Goal: Task Accomplishment & Management: Manage account settings

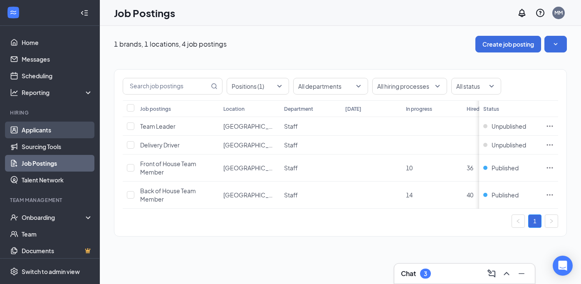
click at [44, 131] on link "Applicants" at bounding box center [57, 129] width 71 height 17
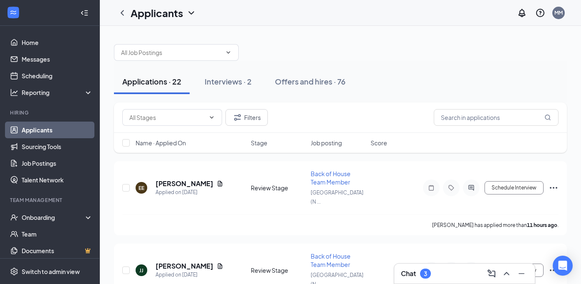
click at [403, 273] on h3 "Chat" at bounding box center [408, 273] width 15 height 9
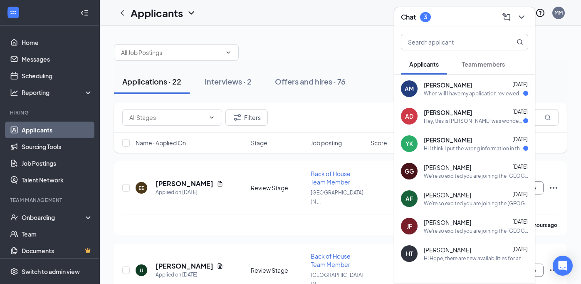
click at [455, 123] on div "Hey, this is [PERSON_NAME] was wondering the decision concluded concerning my e…" at bounding box center [473, 120] width 99 height 7
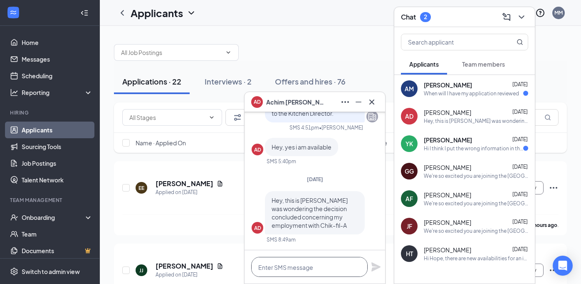
click at [286, 268] on textarea at bounding box center [309, 267] width 116 height 20
click at [490, 138] on div "[PERSON_NAME] [DATE]" at bounding box center [476, 140] width 104 height 8
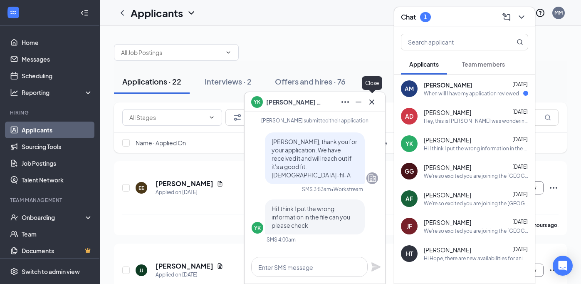
click at [373, 104] on icon "Cross" at bounding box center [372, 102] width 10 height 10
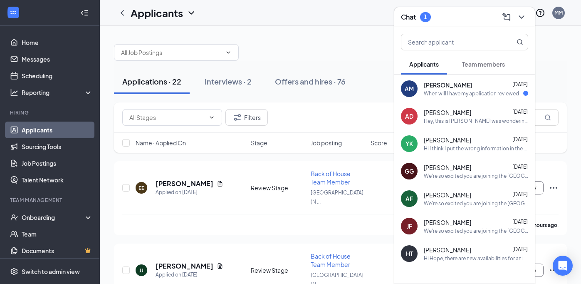
click at [460, 94] on div "When will I have my application reviewed" at bounding box center [471, 93] width 95 height 7
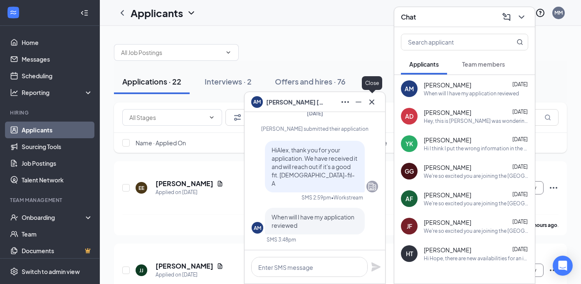
click at [376, 104] on icon "Cross" at bounding box center [372, 102] width 10 height 10
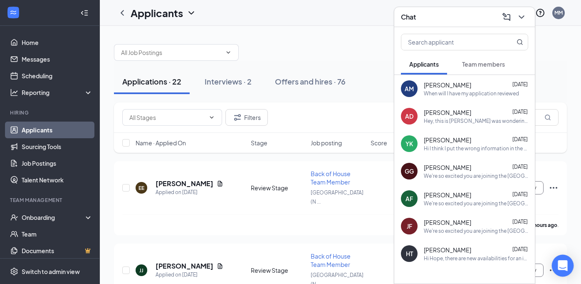
click at [557, 265] on div "Open Intercom Messenger" at bounding box center [563, 266] width 22 height 22
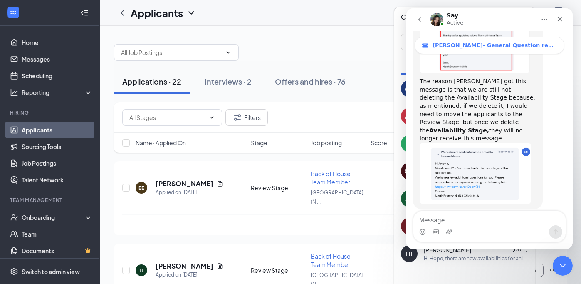
scroll to position [6477, 0]
click at [441, 222] on textarea "Message…" at bounding box center [489, 218] width 152 height 14
type textarea "hello say"
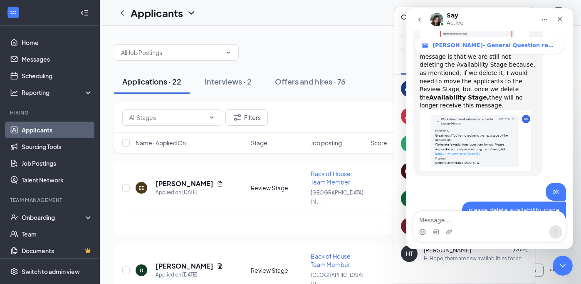
scroll to position [6513, 0]
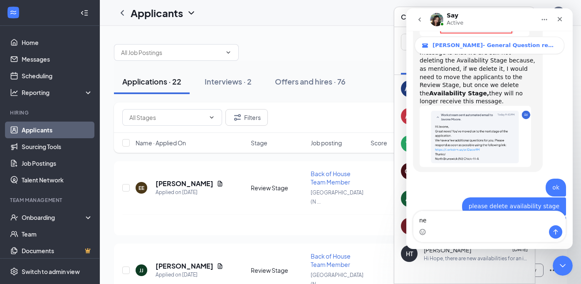
type textarea "n"
type textarea "i have one more question."
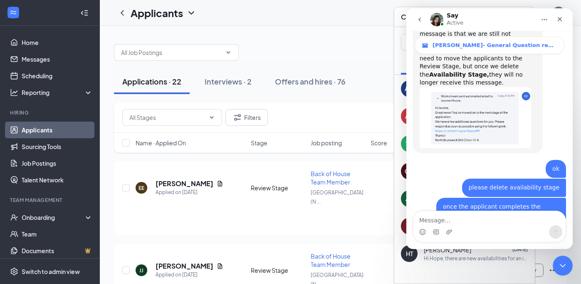
scroll to position [6532, 0]
click at [559, 21] on icon "Close" at bounding box center [559, 19] width 7 height 7
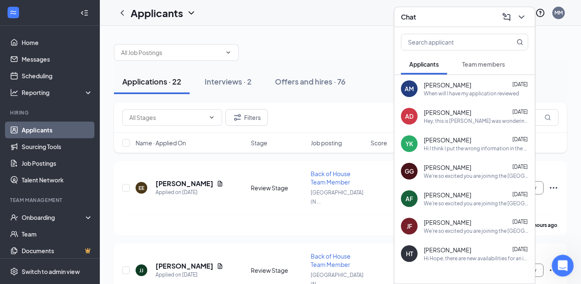
click at [564, 267] on icon "Open Intercom Messenger" at bounding box center [562, 264] width 14 height 14
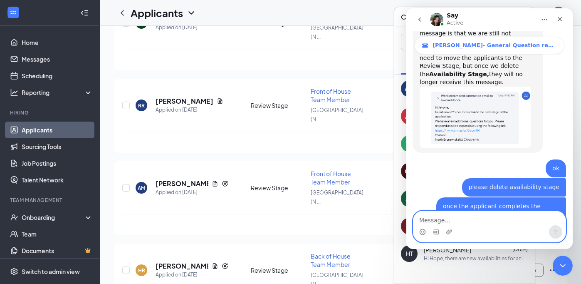
scroll to position [0, 0]
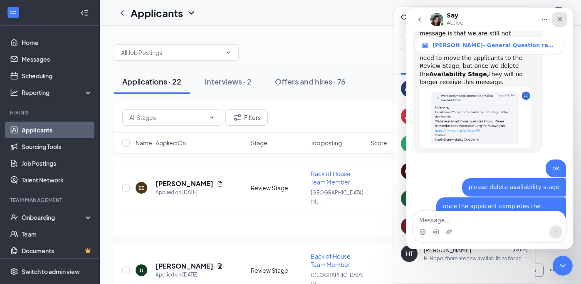
click at [561, 21] on icon "Close" at bounding box center [560, 19] width 5 height 5
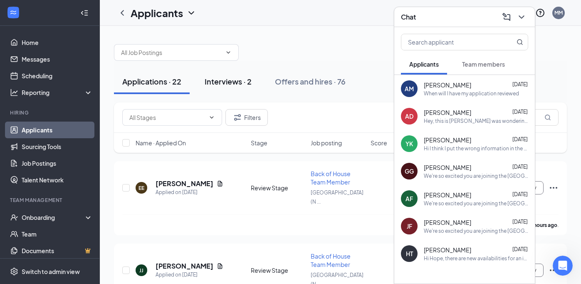
click at [224, 81] on div "Interviews · 2" at bounding box center [228, 81] width 47 height 10
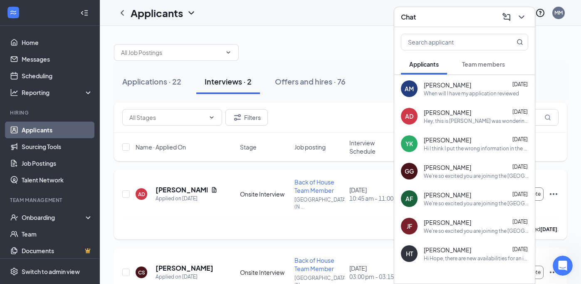
scroll to position [30, 0]
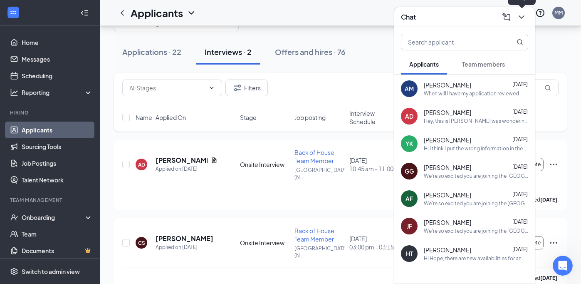
click at [523, 15] on icon "ChevronDown" at bounding box center [521, 17] width 10 height 10
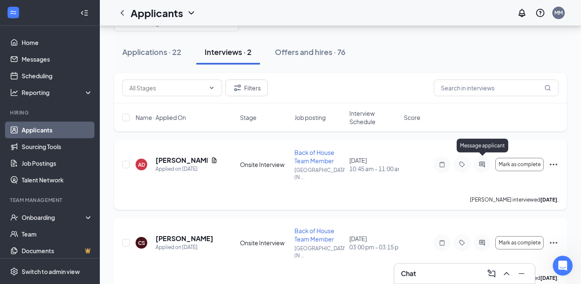
click at [481, 161] on icon "ActiveChat" at bounding box center [482, 164] width 10 height 7
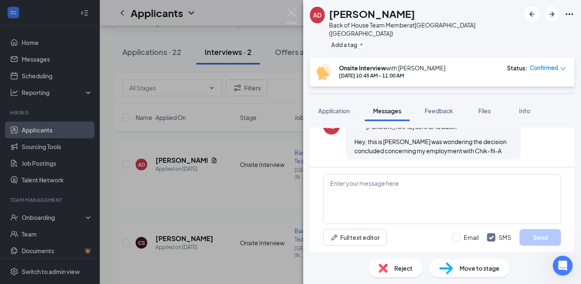
scroll to position [418, 0]
click at [292, 14] on img at bounding box center [292, 16] width 10 height 16
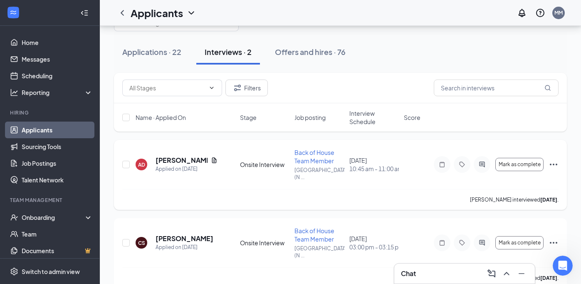
click at [554, 161] on icon "Ellipses" at bounding box center [554, 164] width 10 height 10
click at [395, 190] on div "[PERSON_NAME] interviewed [DATE] ." at bounding box center [340, 199] width 436 height 21
click at [168, 156] on h5 "[PERSON_NAME]" at bounding box center [182, 160] width 52 height 9
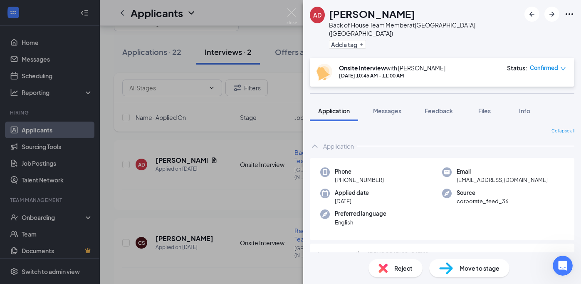
drag, startPoint x: 386, startPoint y: 171, endPoint x: 336, endPoint y: 173, distance: 49.6
click at [336, 173] on div "Phone [PHONE_NUMBER]" at bounding box center [381, 175] width 122 height 17
copy span "[PHONE_NUMBER]"
click at [288, 12] on img at bounding box center [292, 16] width 10 height 16
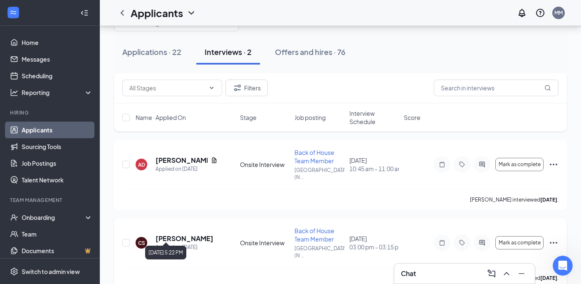
click at [180, 234] on h5 "[PERSON_NAME]" at bounding box center [185, 238] width 58 height 9
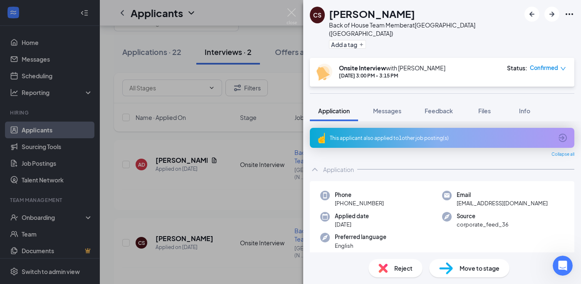
drag, startPoint x: 381, startPoint y: 194, endPoint x: 335, endPoint y: 197, distance: 46.7
click at [335, 197] on div "Phone [PHONE_NUMBER]" at bounding box center [381, 198] width 122 height 17
copy span "[PHONE_NUMBER]"
click at [291, 12] on img at bounding box center [292, 16] width 10 height 16
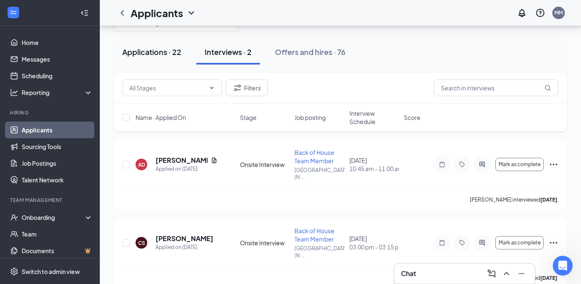
click at [157, 52] on div "Applications · 22" at bounding box center [151, 52] width 59 height 10
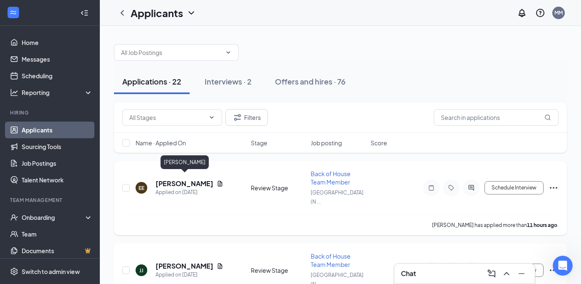
click at [178, 179] on h5 "[PERSON_NAME]" at bounding box center [185, 183] width 58 height 9
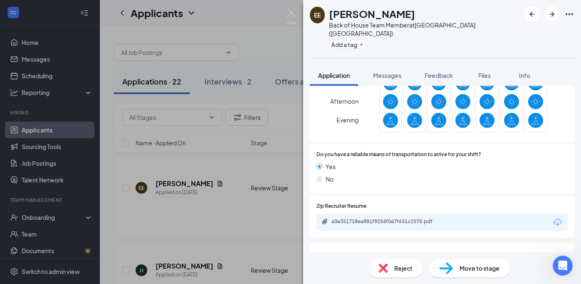
scroll to position [534, 0]
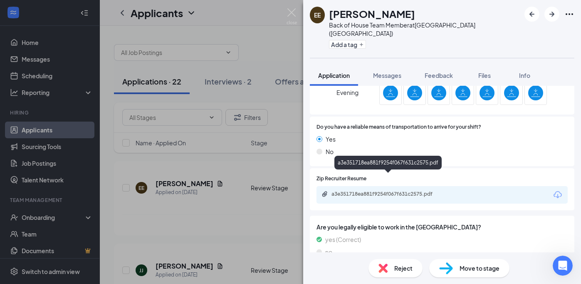
click at [389, 190] on div "a3e351718ea881f9254f067f631c2575.pdf" at bounding box center [389, 193] width 116 height 7
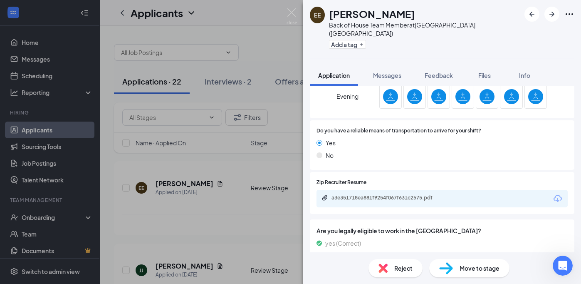
click at [392, 271] on div "Reject" at bounding box center [395, 268] width 54 height 18
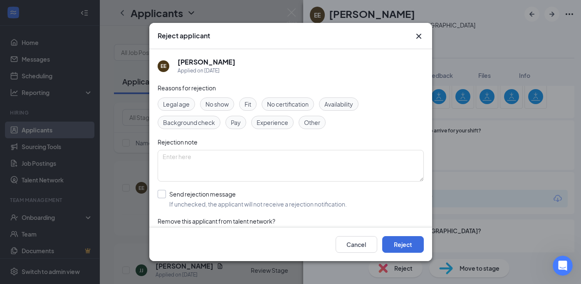
click at [161, 193] on input "Send rejection message If unchecked, the applicant will not receive a rejection…" at bounding box center [252, 199] width 189 height 18
checkbox input "true"
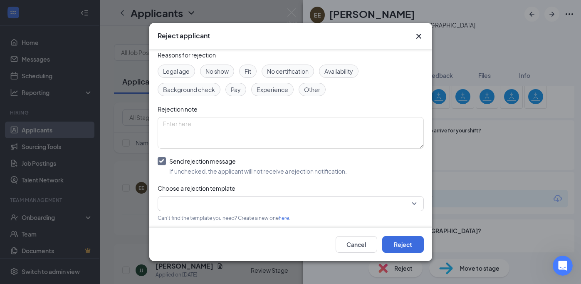
scroll to position [33, 0]
click at [187, 203] on input "search" at bounding box center [288, 203] width 250 height 14
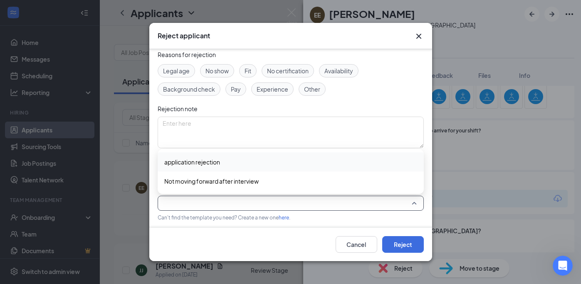
click at [185, 162] on span "application rejection" at bounding box center [192, 161] width 56 height 9
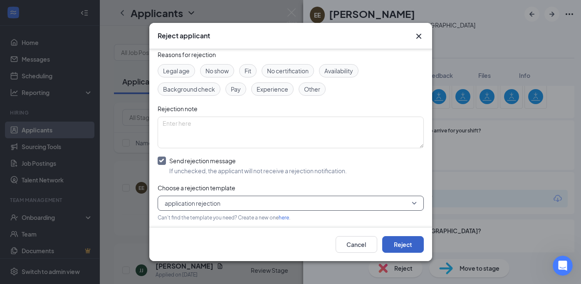
click at [397, 247] on button "Reject" at bounding box center [403, 244] width 42 height 17
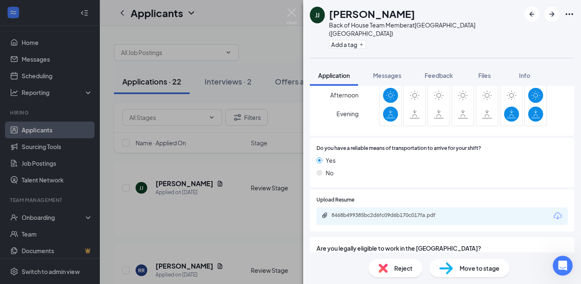
scroll to position [552, 0]
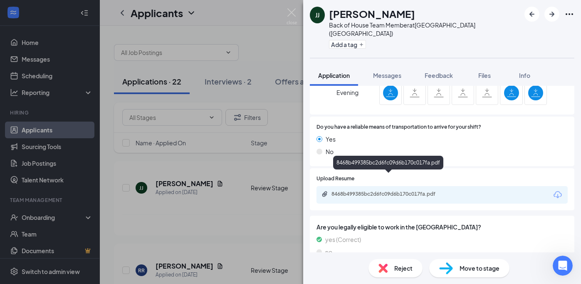
click at [399, 190] on div "8468b499385bc2d6fc09d6b170c017fa.pdf" at bounding box center [389, 193] width 116 height 7
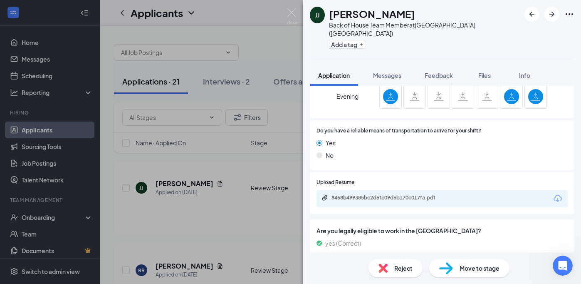
click at [394, 270] on span "Reject" at bounding box center [403, 267] width 18 height 9
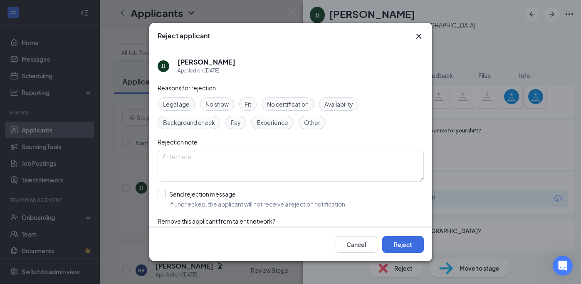
click at [162, 193] on input "Send rejection message If unchecked, the applicant will not receive a rejection…" at bounding box center [252, 199] width 189 height 18
checkbox input "true"
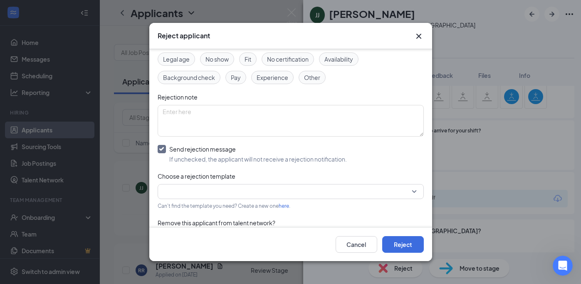
scroll to position [62, 0]
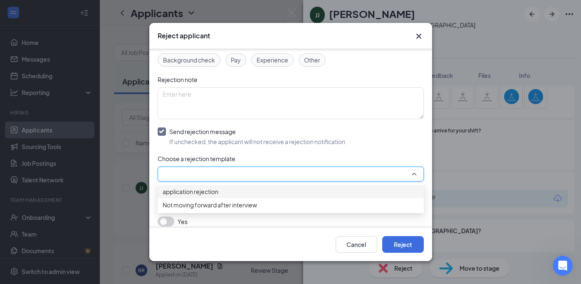
click at [188, 178] on input "search" at bounding box center [288, 174] width 250 height 14
click at [186, 196] on span "application rejection" at bounding box center [191, 191] width 56 height 9
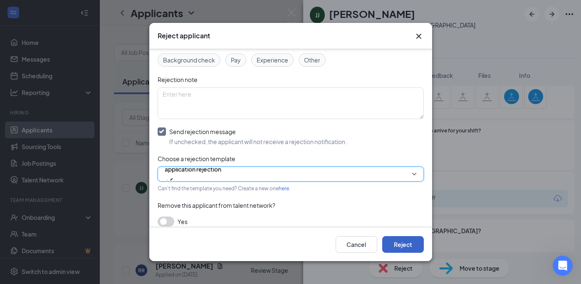
click at [391, 249] on button "Reject" at bounding box center [403, 244] width 42 height 17
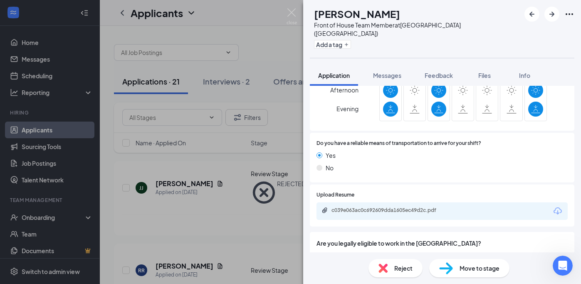
scroll to position [542, 0]
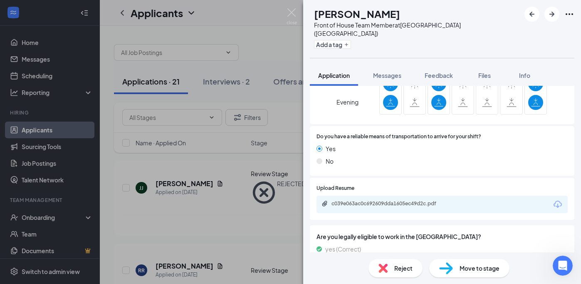
click at [387, 271] on img at bounding box center [382, 267] width 9 height 9
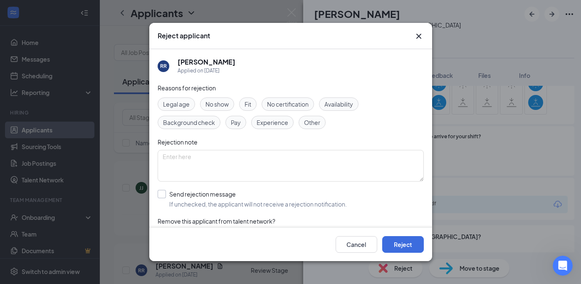
click at [164, 193] on input "Send rejection message If unchecked, the applicant will not receive a rejection…" at bounding box center [252, 199] width 189 height 18
checkbox input "true"
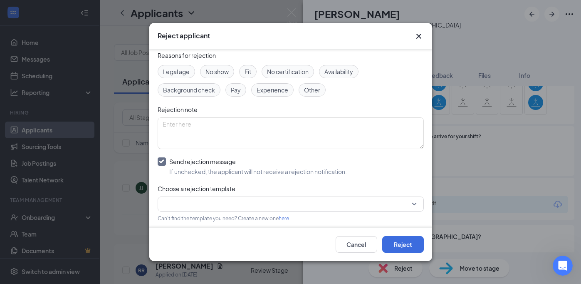
scroll to position [33, 0]
click at [176, 208] on input "search" at bounding box center [288, 203] width 250 height 14
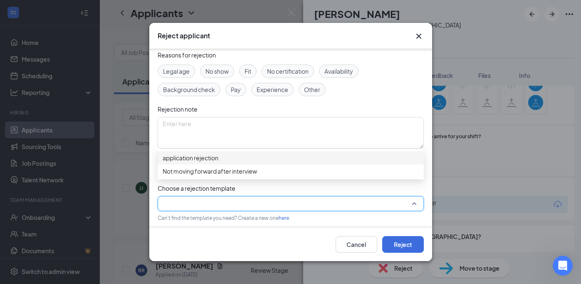
click at [181, 162] on span "application rejection" at bounding box center [191, 157] width 56 height 9
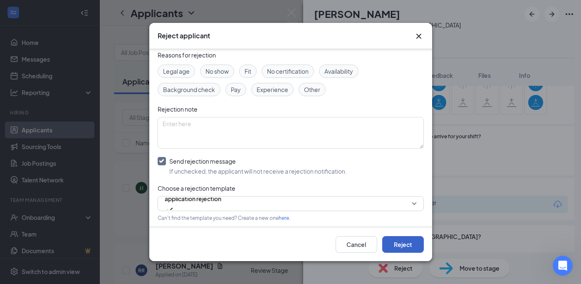
click at [407, 246] on button "Reject" at bounding box center [403, 244] width 42 height 17
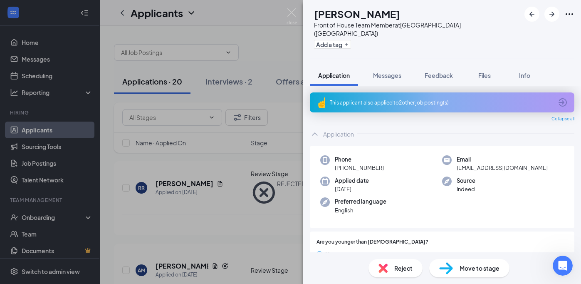
click at [445, 99] on div "This applicant also applied to 2 other job posting(s)" at bounding box center [441, 102] width 223 height 7
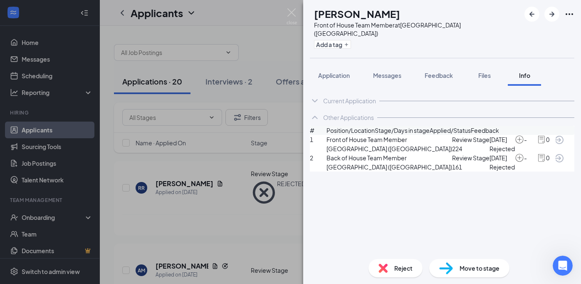
click at [568, 14] on icon "Ellipses" at bounding box center [569, 14] width 10 height 10
click at [509, 47] on link "Flag applicant" at bounding box center [506, 42] width 54 height 9
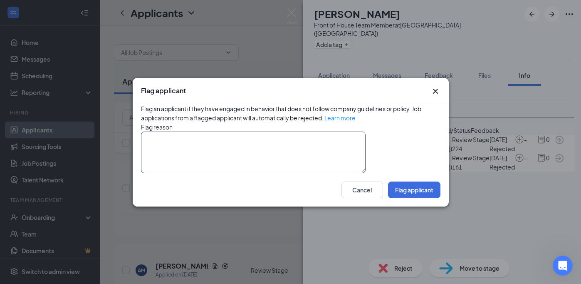
click at [279, 142] on textarea at bounding box center [253, 152] width 225 height 42
type textarea "applied multiple times"
click at [415, 143] on div "Flag reason applied multiple times" at bounding box center [290, 147] width 299 height 51
click at [414, 198] on button "Flag applicant" at bounding box center [414, 189] width 52 height 17
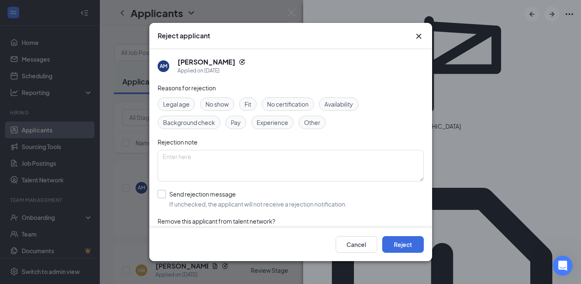
click at [160, 194] on input "Send rejection message If unchecked, the applicant will not receive a rejection…" at bounding box center [252, 199] width 189 height 18
checkbox input "true"
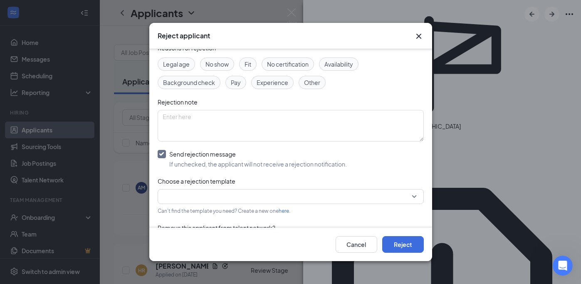
scroll to position [52, 0]
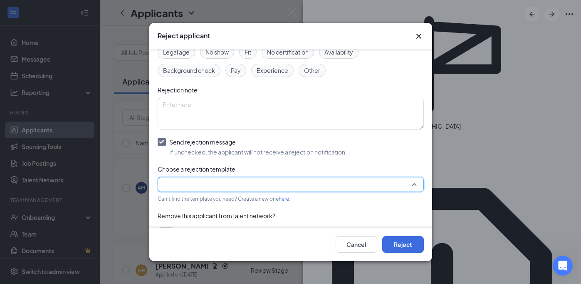
click at [184, 185] on input "search" at bounding box center [288, 184] width 250 height 14
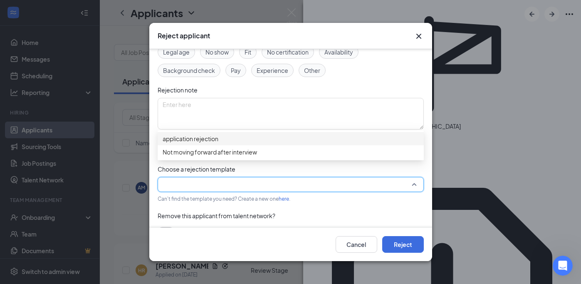
click at [180, 142] on span "application rejection" at bounding box center [191, 138] width 56 height 9
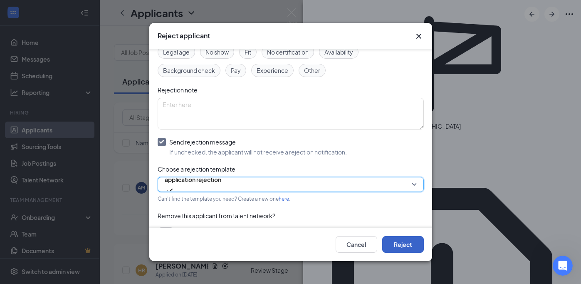
click at [398, 246] on button "Reject" at bounding box center [403, 244] width 42 height 17
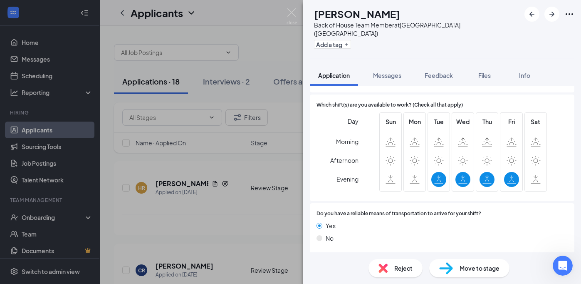
scroll to position [541, 0]
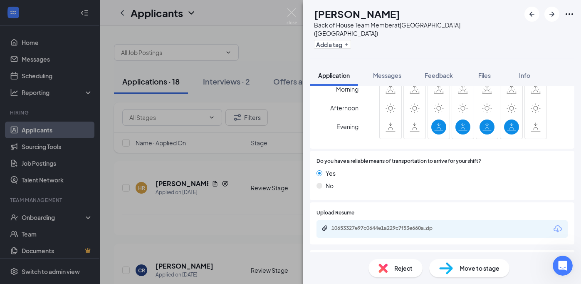
click at [398, 267] on span "Reject" at bounding box center [403, 267] width 18 height 9
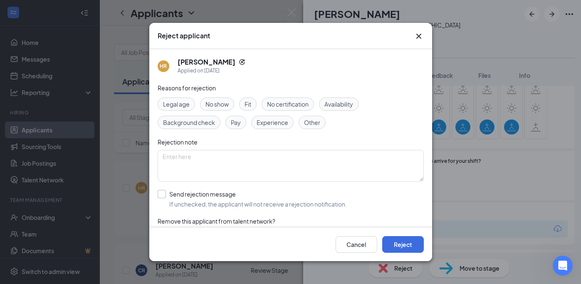
click at [161, 195] on input "Send rejection message If unchecked, the applicant will not receive a rejection…" at bounding box center [252, 199] width 189 height 18
checkbox input "true"
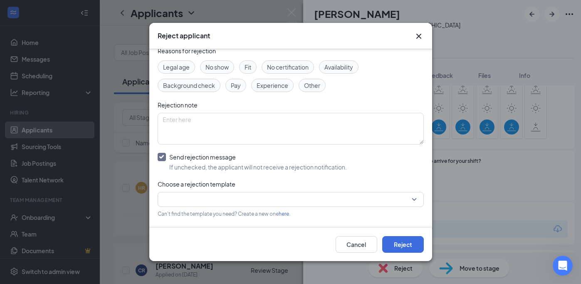
scroll to position [38, 0]
click at [193, 197] on input "search" at bounding box center [288, 198] width 250 height 14
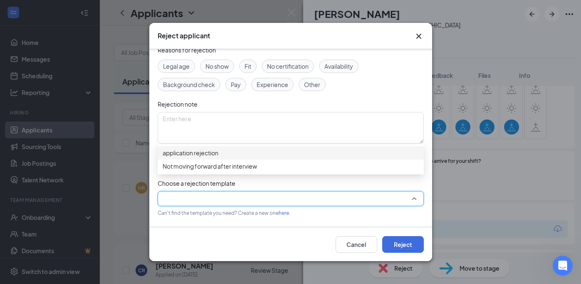
click at [193, 153] on span "application rejection" at bounding box center [191, 152] width 56 height 9
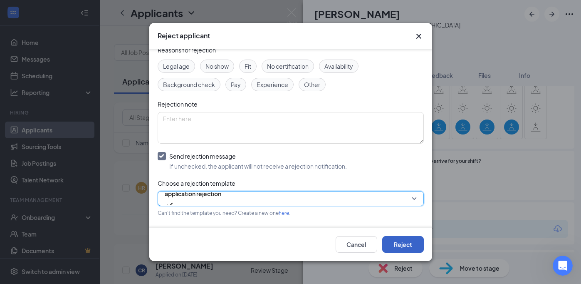
click at [404, 242] on button "Reject" at bounding box center [403, 244] width 42 height 17
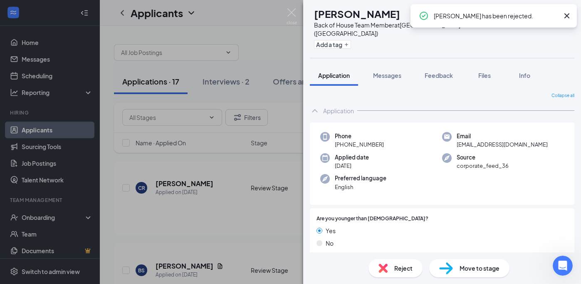
click at [565, 18] on icon "Cross" at bounding box center [567, 16] width 10 height 10
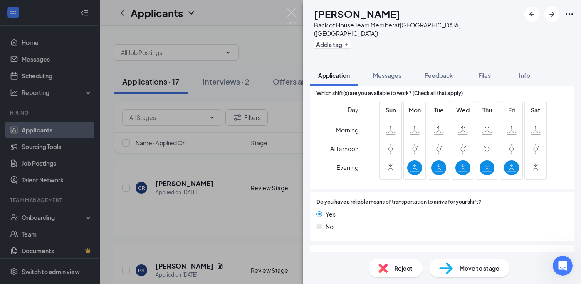
scroll to position [488, 0]
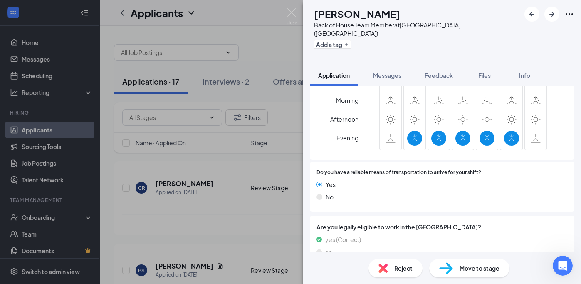
click at [410, 267] on span "Reject" at bounding box center [403, 267] width 18 height 9
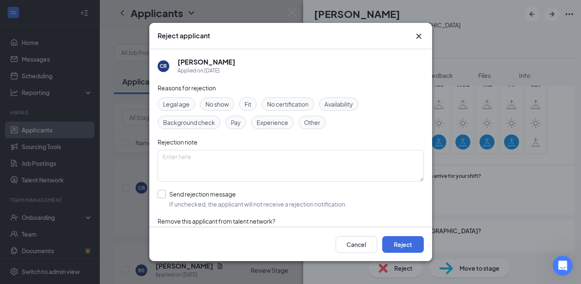
click at [163, 198] on input "Send rejection message If unchecked, the applicant will not receive a rejection…" at bounding box center [252, 199] width 189 height 18
checkbox input "true"
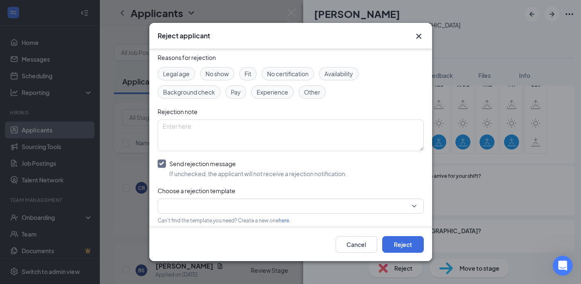
click at [178, 208] on input "search" at bounding box center [288, 206] width 250 height 14
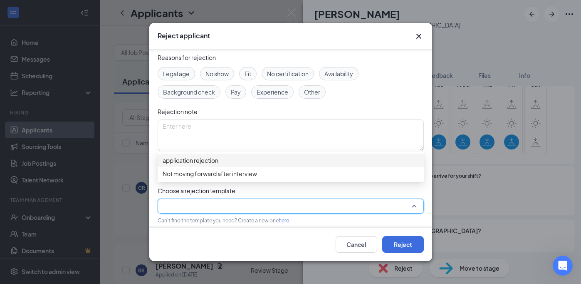
click at [180, 165] on span "application rejection" at bounding box center [191, 160] width 56 height 9
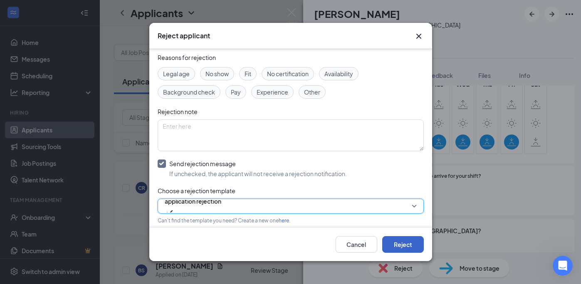
click at [403, 246] on button "Reject" at bounding box center [403, 244] width 42 height 17
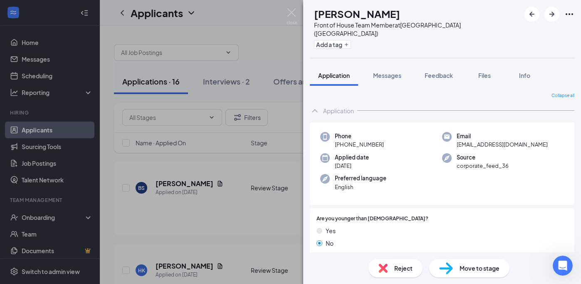
click at [412, 266] on span "Reject" at bounding box center [403, 267] width 18 height 9
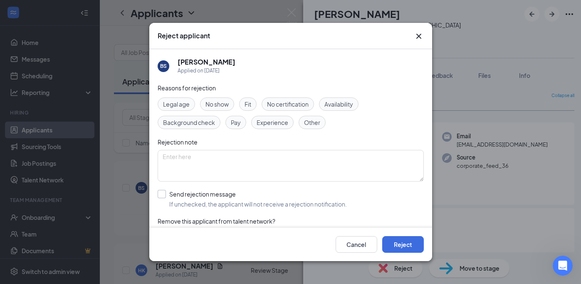
click at [161, 197] on input "Send rejection message If unchecked, the applicant will not receive a rejection…" at bounding box center [252, 199] width 189 height 18
checkbox input "true"
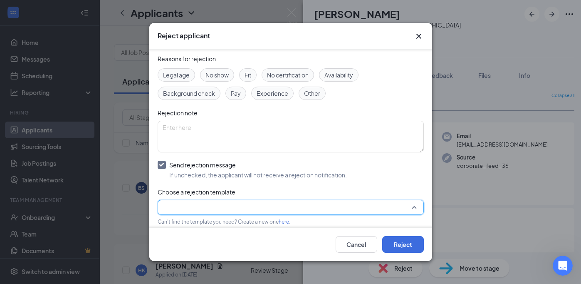
click at [200, 208] on input "search" at bounding box center [288, 207] width 250 height 14
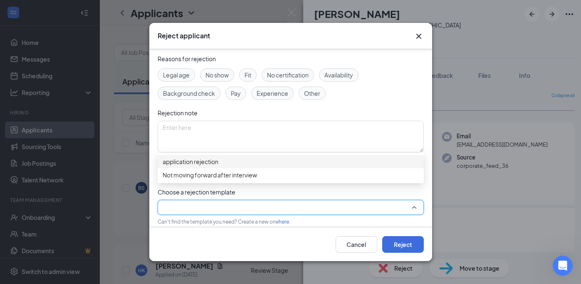
click at [205, 168] on div "application rejection" at bounding box center [291, 161] width 266 height 13
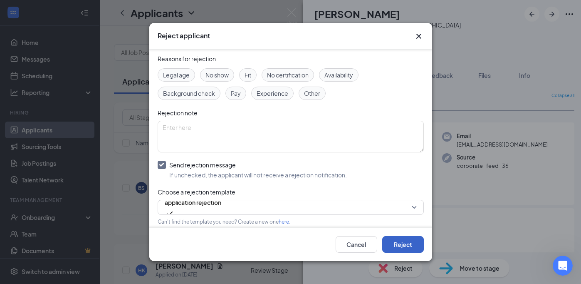
click at [398, 246] on button "Reject" at bounding box center [403, 244] width 42 height 17
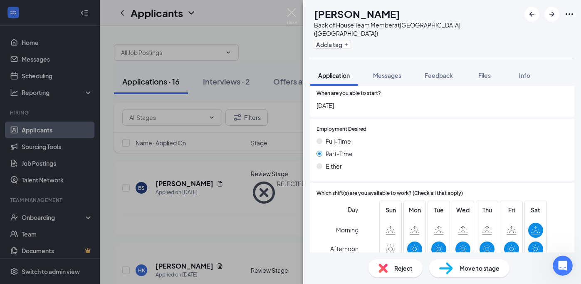
scroll to position [566, 0]
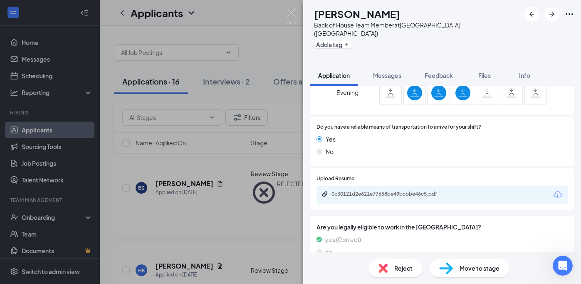
click at [396, 268] on span "Reject" at bounding box center [403, 267] width 18 height 9
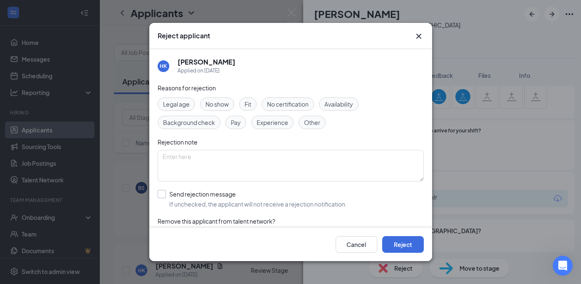
click at [163, 193] on input "Send rejection message If unchecked, the applicant will not receive a rejection…" at bounding box center [252, 199] width 189 height 18
checkbox input "true"
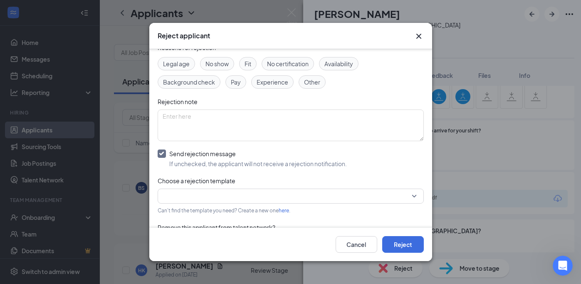
scroll to position [69, 0]
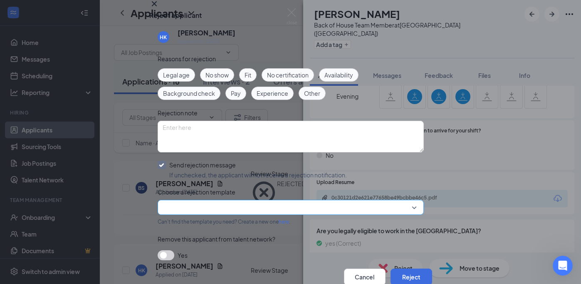
click at [204, 200] on input "search" at bounding box center [288, 207] width 250 height 14
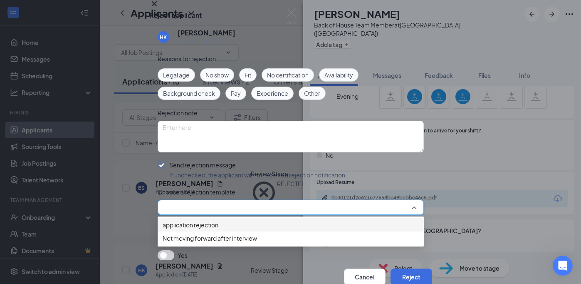
click at [200, 220] on span "application rejection" at bounding box center [191, 224] width 56 height 9
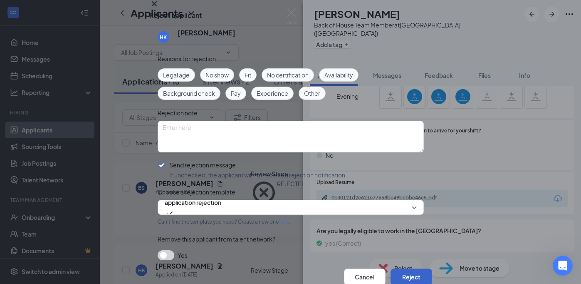
click at [398, 268] on button "Reject" at bounding box center [411, 276] width 42 height 17
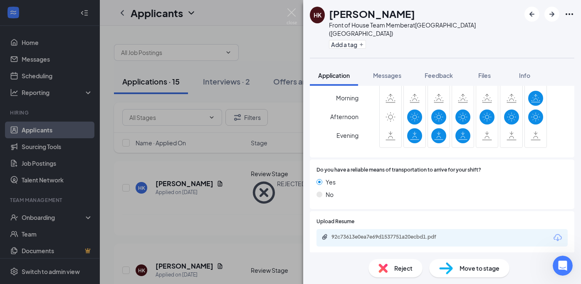
scroll to position [541, 0]
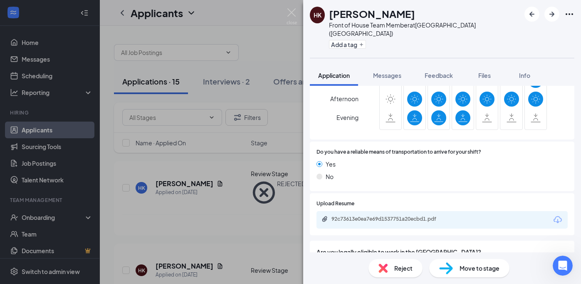
click at [404, 263] on span "Reject" at bounding box center [403, 267] width 18 height 9
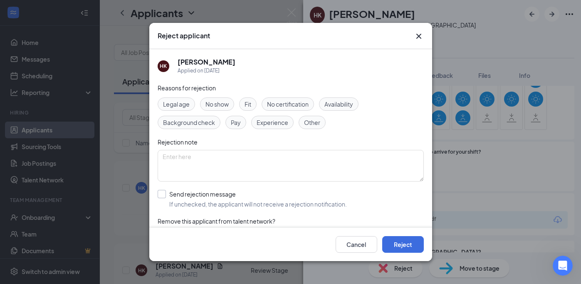
click at [163, 194] on input "Send rejection message If unchecked, the applicant will not receive a rejection…" at bounding box center [252, 199] width 189 height 18
checkbox input "true"
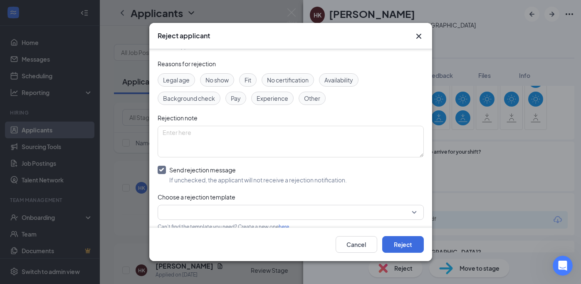
scroll to position [39, 0]
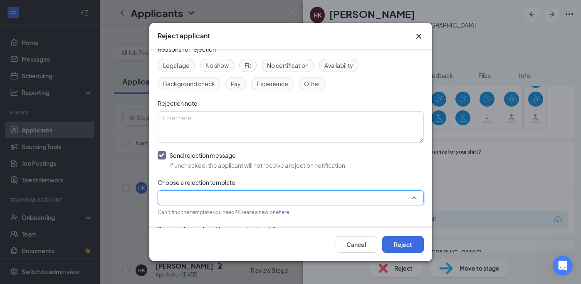
click at [170, 196] on input "search" at bounding box center [288, 197] width 250 height 14
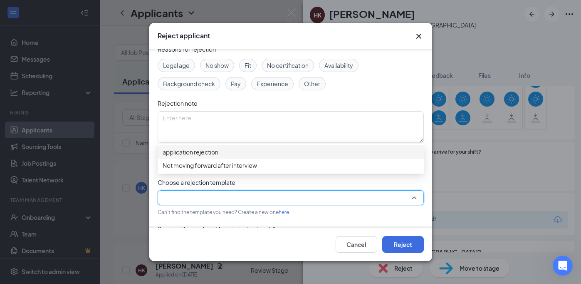
click at [176, 156] on span "application rejection" at bounding box center [191, 151] width 56 height 9
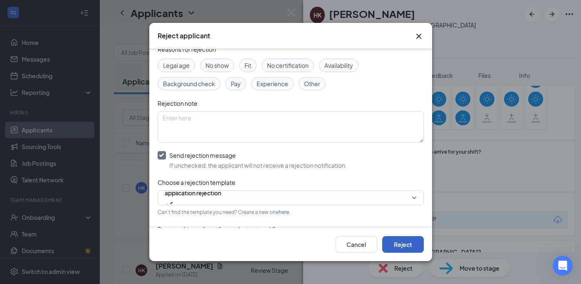
click at [410, 246] on button "Reject" at bounding box center [403, 244] width 42 height 17
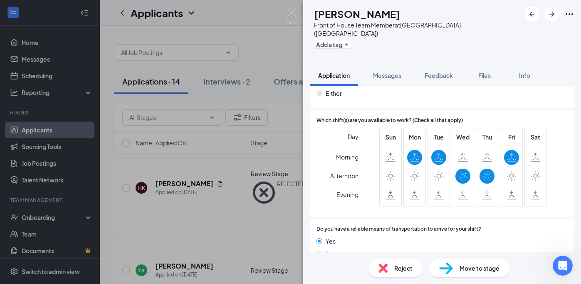
scroll to position [507, 0]
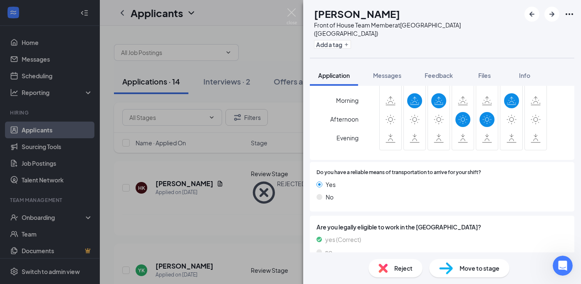
click at [410, 271] on span "Reject" at bounding box center [403, 267] width 18 height 9
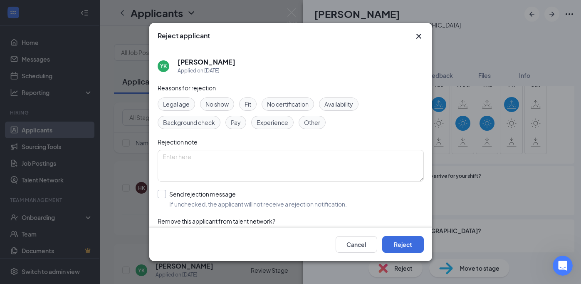
click at [163, 195] on input "Send rejection message If unchecked, the applicant will not receive a rejection…" at bounding box center [252, 199] width 189 height 18
checkbox input "true"
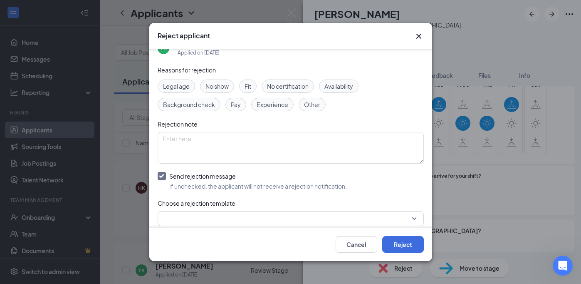
scroll to position [27, 0]
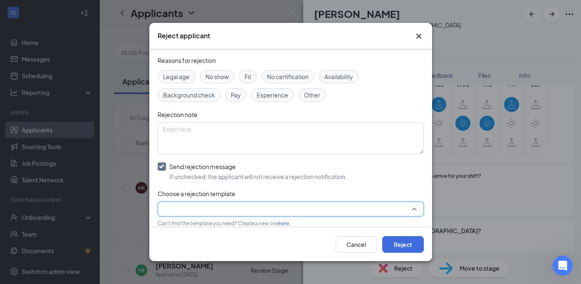
click at [183, 207] on input "search" at bounding box center [288, 209] width 250 height 14
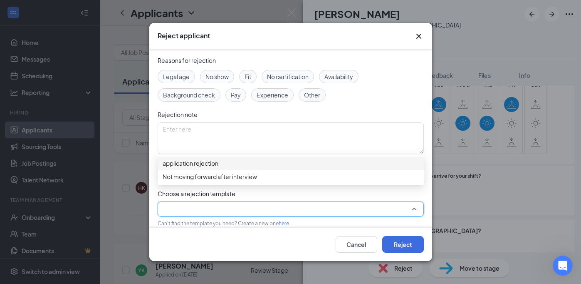
click at [185, 168] on span "application rejection" at bounding box center [191, 162] width 56 height 9
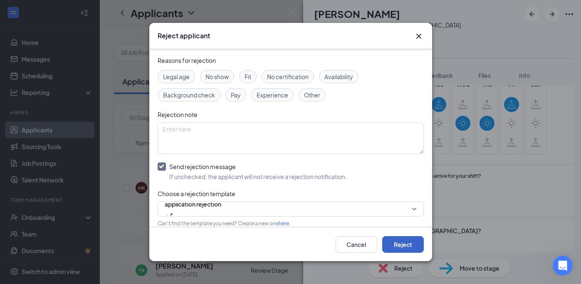
click at [407, 244] on button "Reject" at bounding box center [403, 244] width 42 height 17
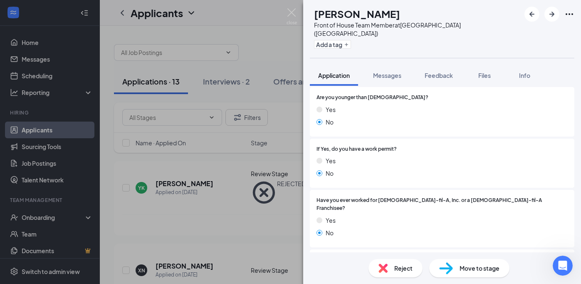
scroll to position [151, 0]
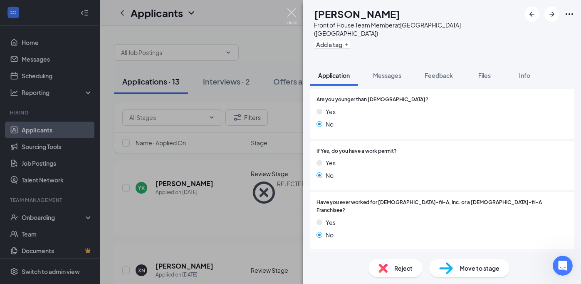
click at [290, 10] on img at bounding box center [292, 16] width 10 height 16
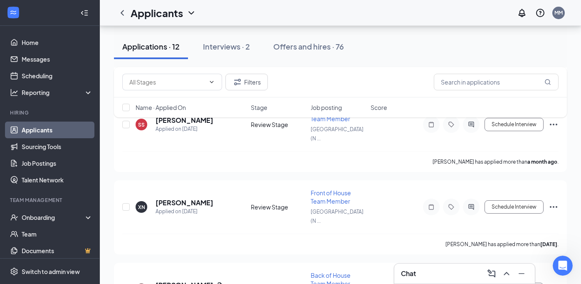
scroll to position [970, 0]
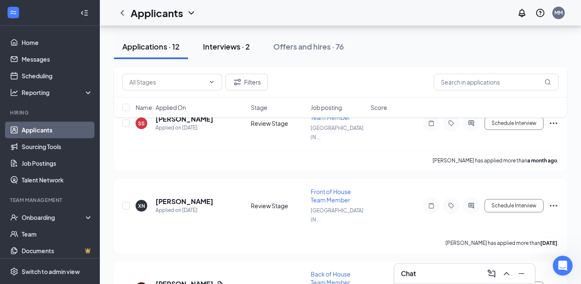
click at [232, 51] on div "Interviews · 2" at bounding box center [226, 46] width 47 height 10
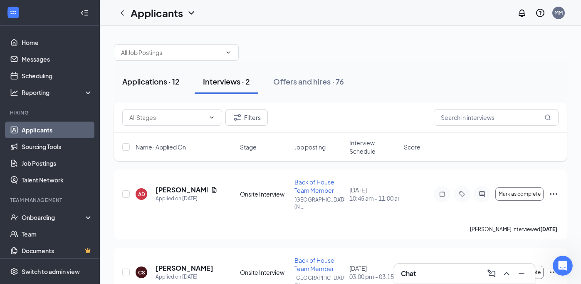
click at [156, 86] on div "Applications · 12" at bounding box center [150, 81] width 57 height 10
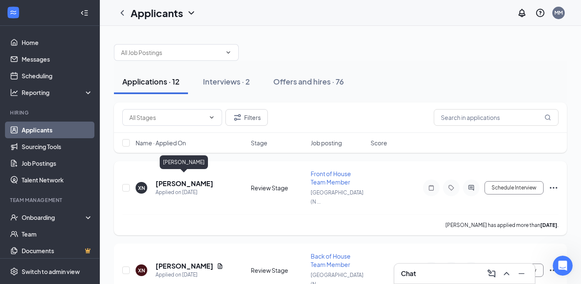
click at [191, 180] on h5 "[PERSON_NAME]" at bounding box center [185, 183] width 58 height 9
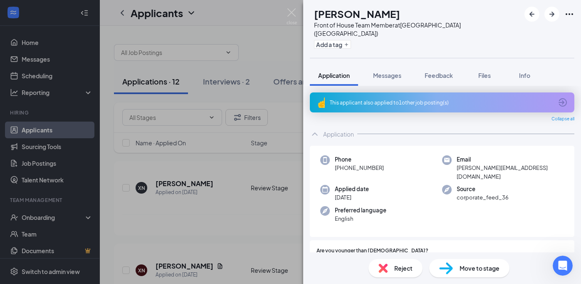
click at [410, 266] on span "Reject" at bounding box center [403, 267] width 18 height 9
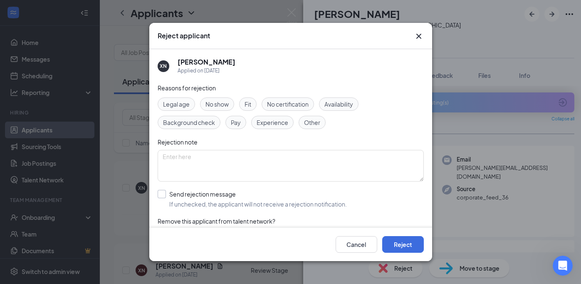
click at [161, 195] on input "Send rejection message If unchecked, the applicant will not receive a rejection…" at bounding box center [252, 199] width 189 height 18
checkbox input "true"
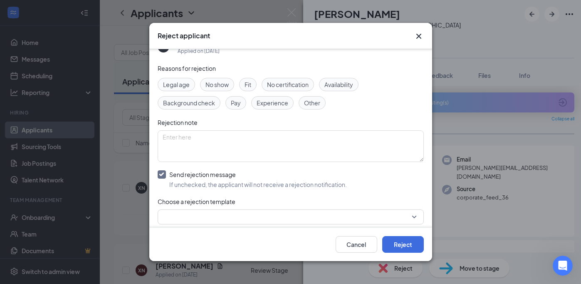
scroll to position [27, 0]
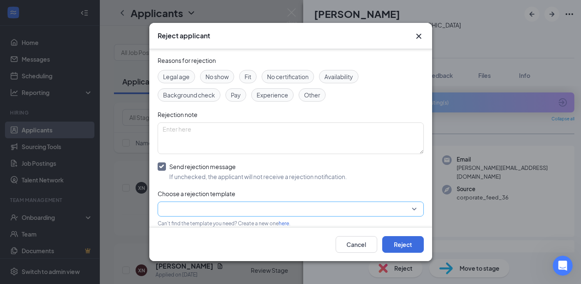
click at [190, 211] on input "search" at bounding box center [288, 209] width 250 height 14
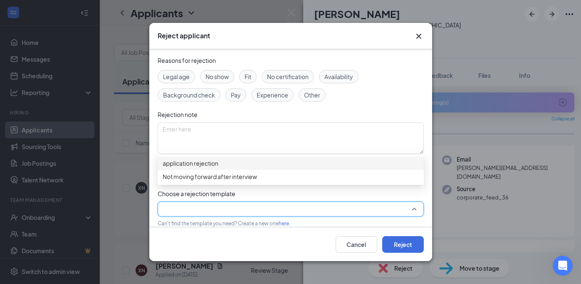
click at [193, 168] on span "application rejection" at bounding box center [191, 162] width 56 height 9
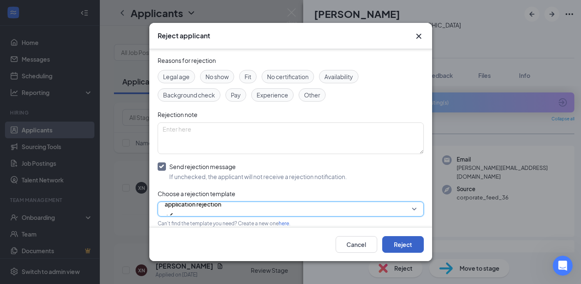
click at [392, 242] on button "Reject" at bounding box center [403, 244] width 42 height 17
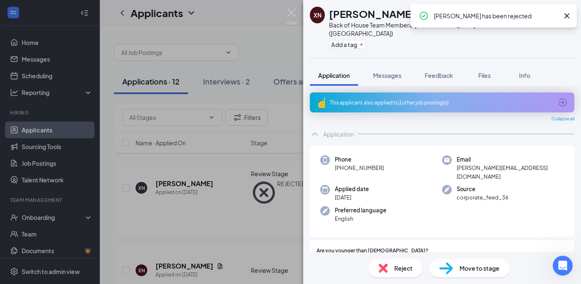
click at [380, 272] on img at bounding box center [382, 267] width 9 height 9
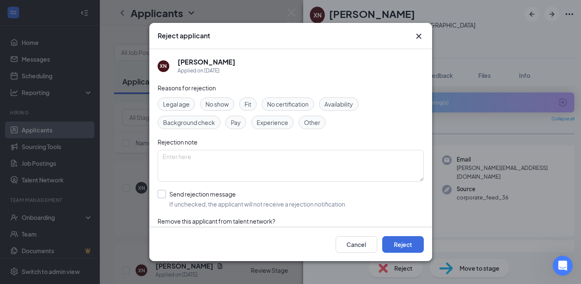
click at [162, 195] on input "Send rejection message If unchecked, the applicant will not receive a rejection…" at bounding box center [252, 199] width 189 height 18
checkbox input "true"
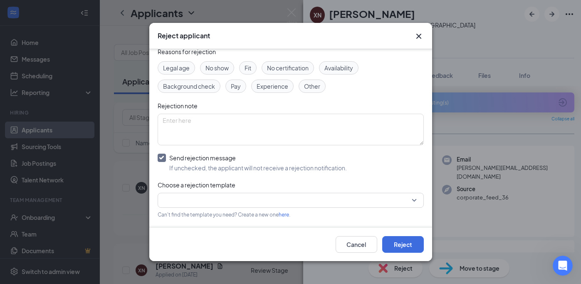
scroll to position [37, 0]
click at [201, 209] on div "Can't find the template you need? Create a new one here ." at bounding box center [291, 214] width 266 height 10
click at [201, 205] on input "search" at bounding box center [288, 200] width 250 height 14
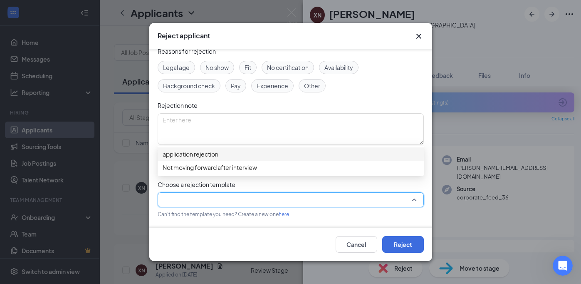
click at [212, 155] on span "application rejection" at bounding box center [191, 153] width 56 height 9
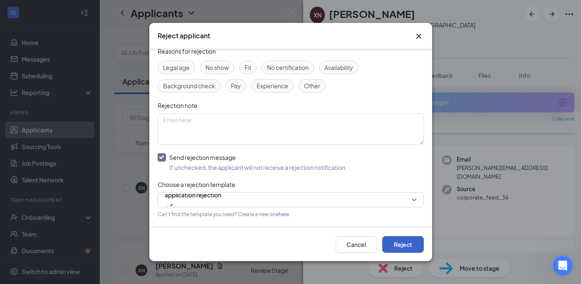
click at [402, 247] on button "Reject" at bounding box center [403, 244] width 42 height 17
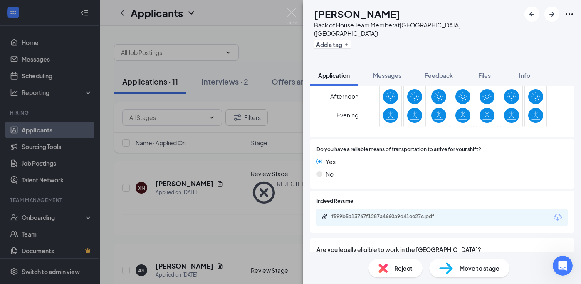
scroll to position [512, 0]
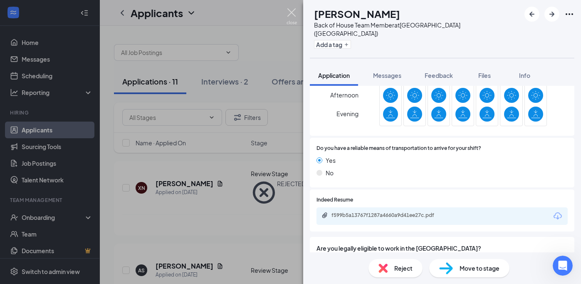
click at [292, 13] on img at bounding box center [292, 16] width 10 height 16
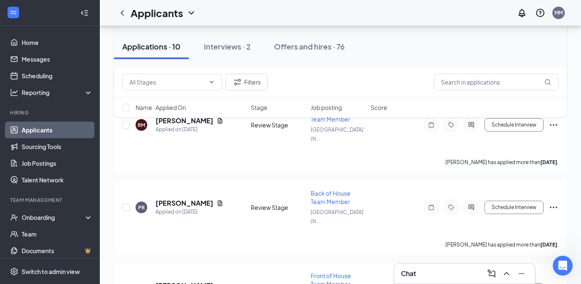
scroll to position [152, 0]
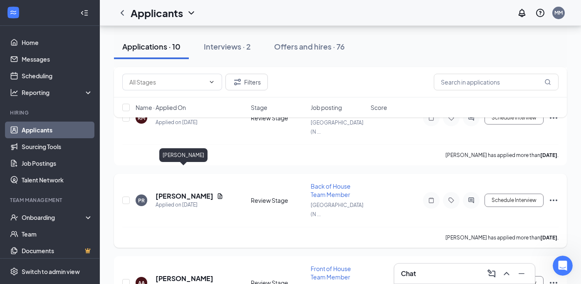
click at [198, 191] on h5 "[PERSON_NAME]" at bounding box center [185, 195] width 58 height 9
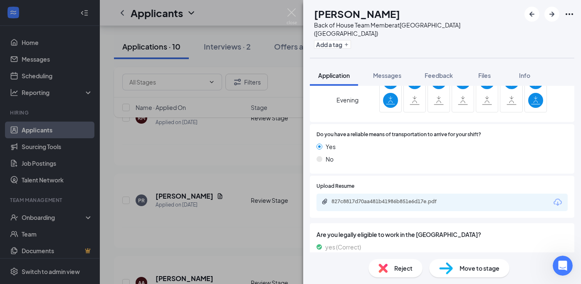
scroll to position [526, 0]
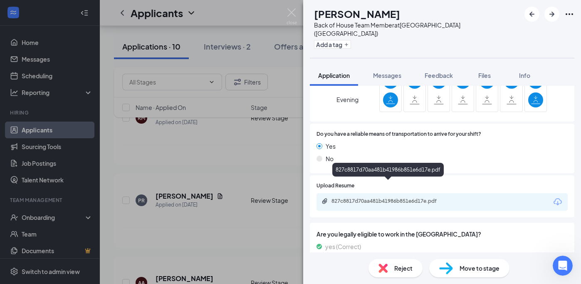
click at [383, 179] on div "827c8817d70aa481b41986b851e6d17e.pdf" at bounding box center [387, 171] width 111 height 17
click at [382, 198] on div "827c8817d70aa481b41986b851e6d17e.pdf" at bounding box center [389, 201] width 116 height 7
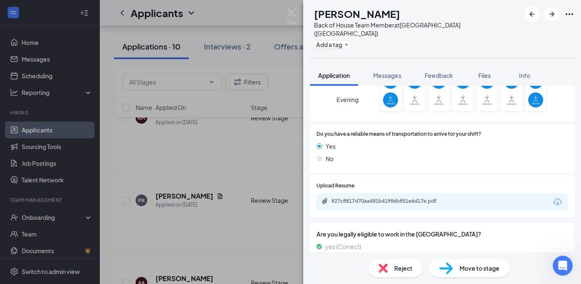
click at [380, 268] on img at bounding box center [382, 267] width 9 height 9
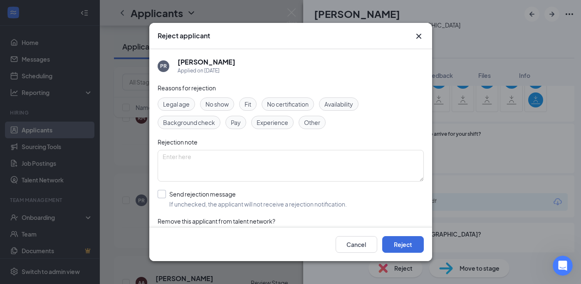
click at [165, 195] on input "Send rejection message If unchecked, the applicant will not receive a rejection…" at bounding box center [252, 199] width 189 height 18
checkbox input "true"
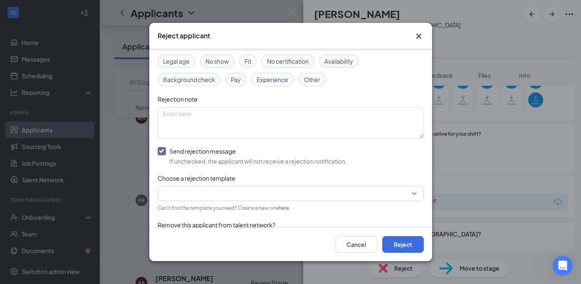
scroll to position [43, 0]
click at [185, 195] on input "search" at bounding box center [288, 193] width 250 height 14
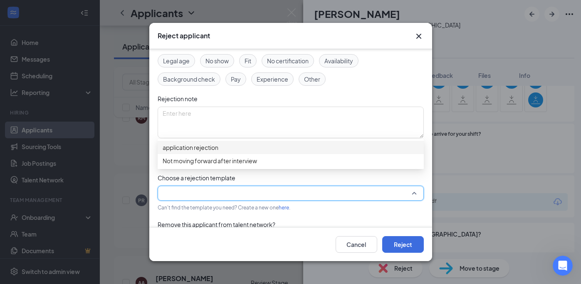
click at [187, 152] on span "application rejection" at bounding box center [191, 147] width 56 height 9
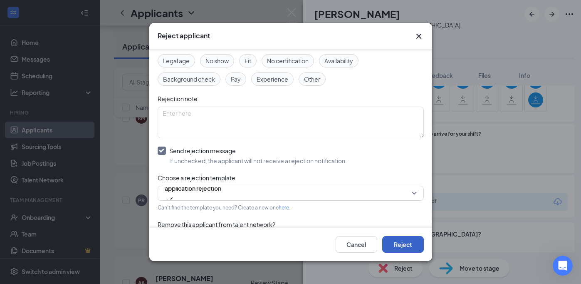
click at [392, 249] on button "Reject" at bounding box center [403, 244] width 42 height 17
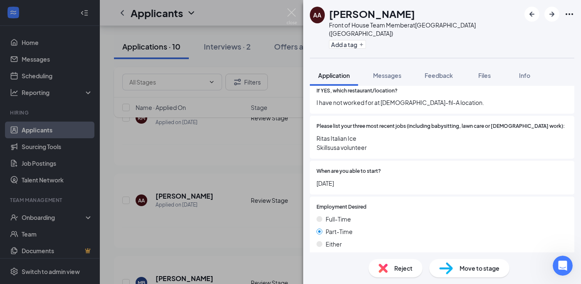
scroll to position [390, 0]
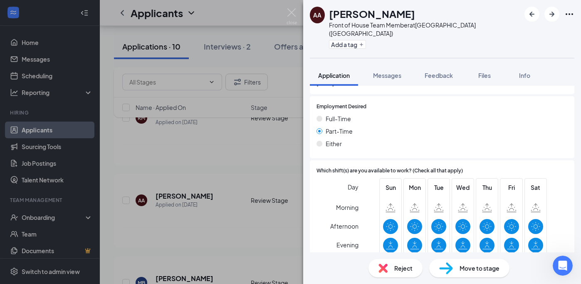
click at [381, 269] on img at bounding box center [382, 267] width 9 height 9
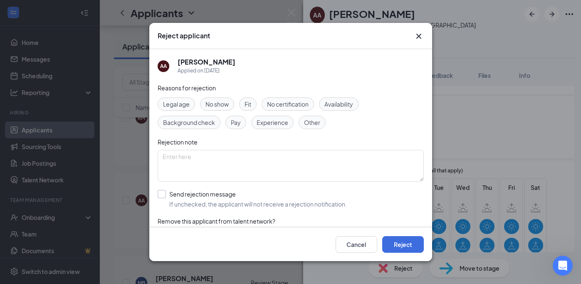
click at [163, 193] on input "Send rejection message If unchecked, the applicant will not receive a rejection…" at bounding box center [252, 199] width 189 height 18
checkbox input "true"
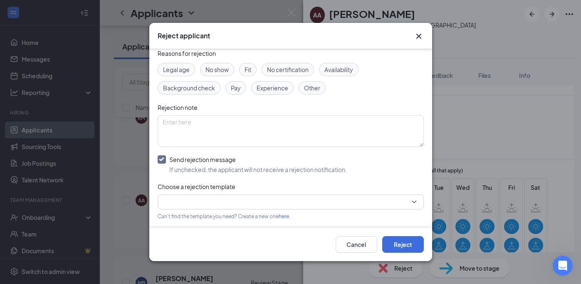
click at [187, 209] on div "Reasons for rejection Legal age No show Fit No certification Availability Backg…" at bounding box center [291, 156] width 266 height 214
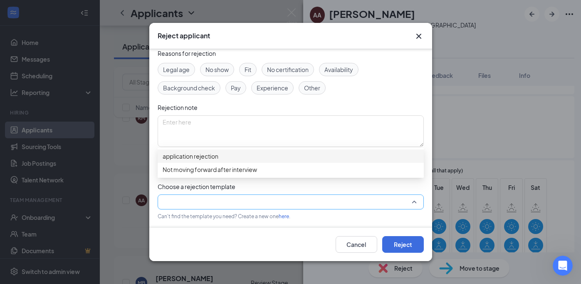
click at [187, 208] on div at bounding box center [291, 201] width 266 height 15
click at [202, 161] on span "application rejection" at bounding box center [191, 155] width 56 height 9
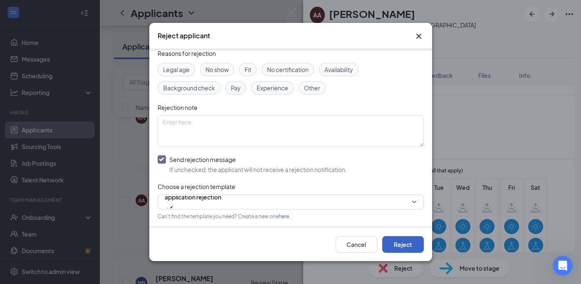
click at [395, 239] on button "Reject" at bounding box center [403, 244] width 42 height 17
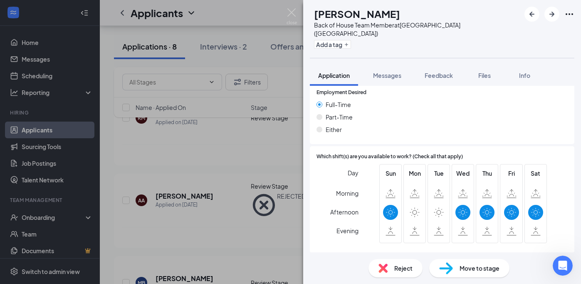
scroll to position [397, 0]
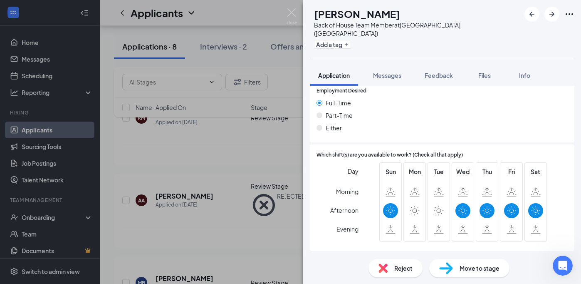
click at [390, 279] on div "Reject Move to stage" at bounding box center [442, 268] width 278 height 32
click at [390, 274] on div "Reject" at bounding box center [395, 268] width 54 height 18
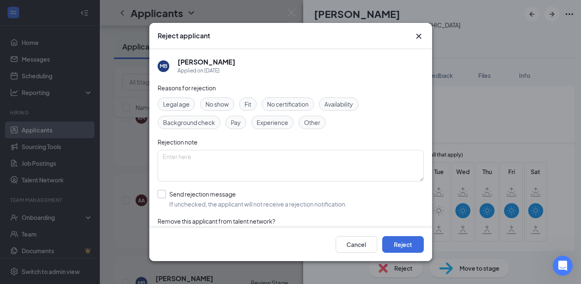
click at [163, 193] on input "Send rejection message If unchecked, the applicant will not receive a rejection…" at bounding box center [252, 199] width 189 height 18
checkbox input "true"
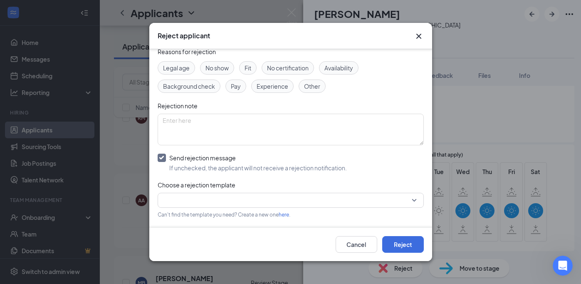
scroll to position [40, 0]
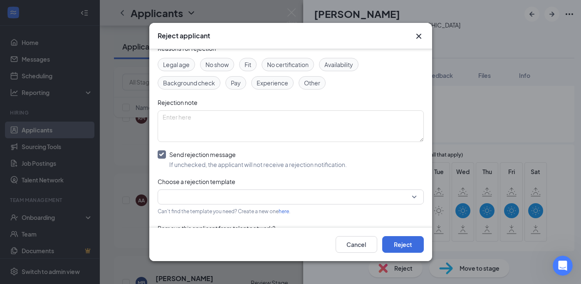
click at [214, 197] on input "search" at bounding box center [288, 197] width 250 height 14
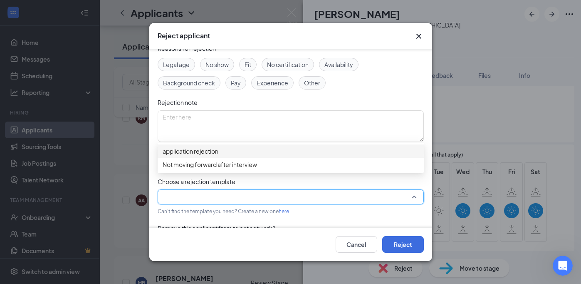
click at [218, 156] on span "application rejection" at bounding box center [191, 150] width 56 height 9
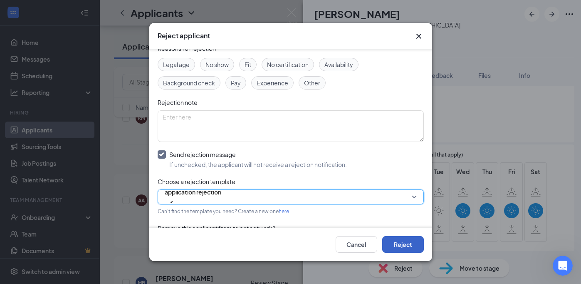
click at [397, 249] on button "Reject" at bounding box center [403, 244] width 42 height 17
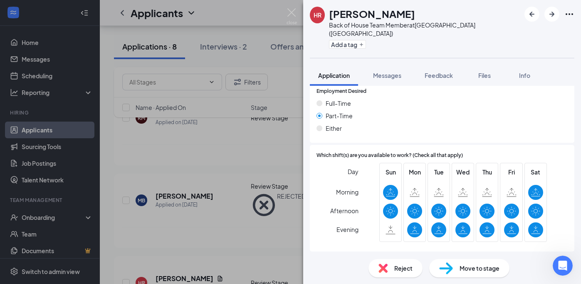
scroll to position [398, 0]
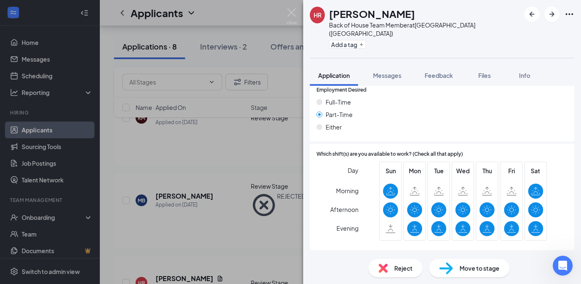
click at [413, 262] on div "Reject" at bounding box center [395, 268] width 54 height 18
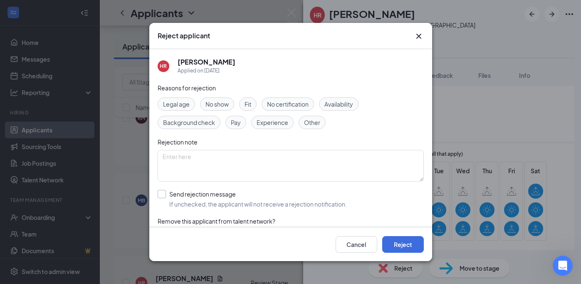
click at [163, 193] on input "Send rejection message If unchecked, the applicant will not receive a rejection…" at bounding box center [252, 199] width 189 height 18
checkbox input "true"
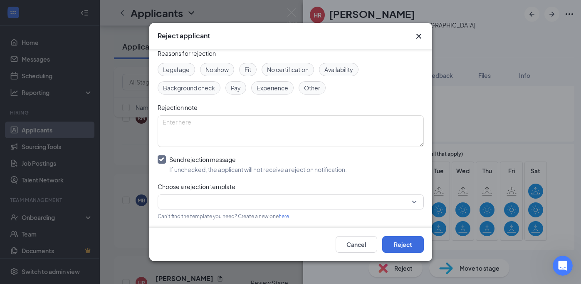
scroll to position [38, 0]
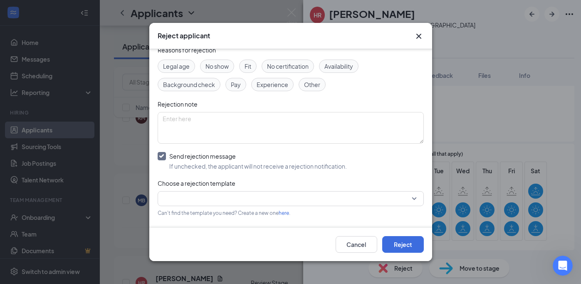
click at [187, 199] on input "search" at bounding box center [288, 198] width 250 height 14
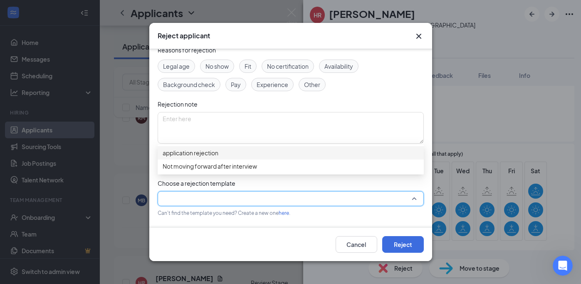
click at [190, 157] on span "application rejection" at bounding box center [191, 152] width 56 height 9
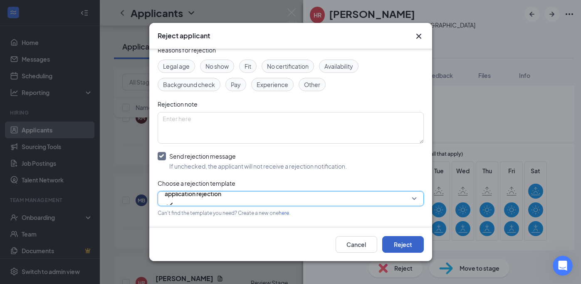
click at [395, 246] on button "Reject" at bounding box center [403, 244] width 42 height 17
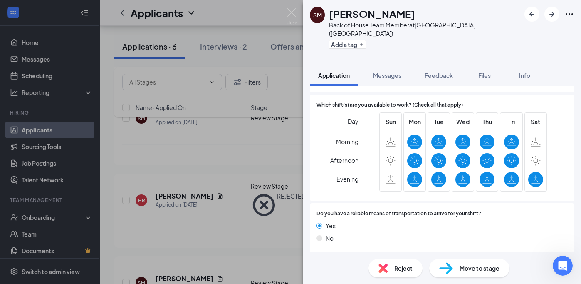
scroll to position [546, 0]
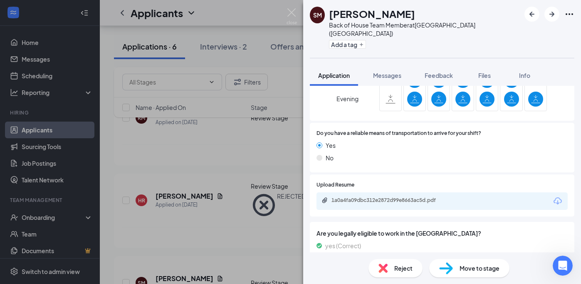
click at [390, 269] on div "Reject" at bounding box center [395, 268] width 54 height 18
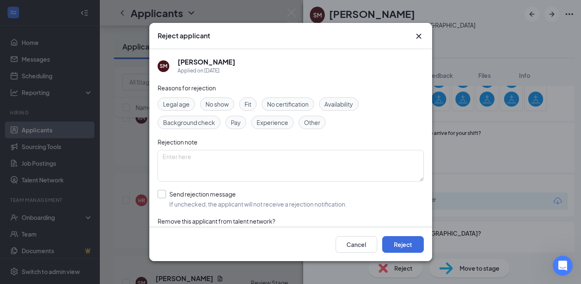
click at [162, 195] on input "Send rejection message If unchecked, the applicant will not receive a rejection…" at bounding box center [252, 199] width 189 height 18
checkbox input "true"
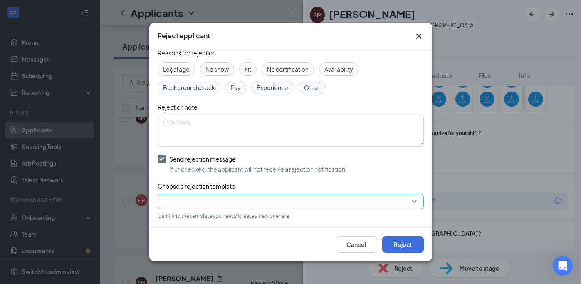
click at [183, 207] on input "search" at bounding box center [288, 201] width 250 height 14
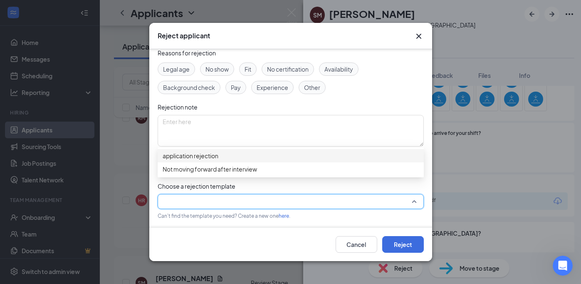
click at [193, 160] on span "application rejection" at bounding box center [191, 155] width 56 height 9
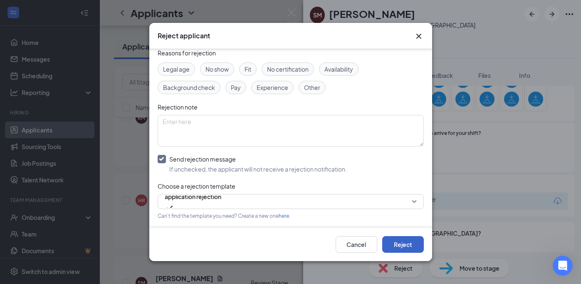
click at [390, 245] on button "Reject" at bounding box center [403, 244] width 42 height 17
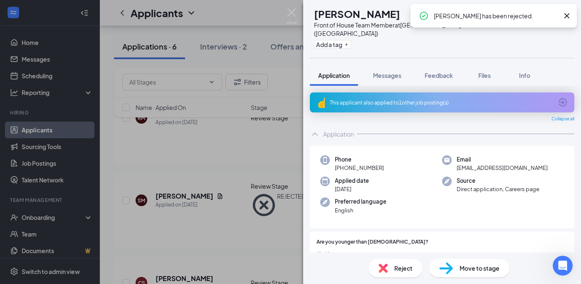
click at [293, 6] on div "CS [PERSON_NAME] Front of House Team Member at [GEOGRAPHIC_DATA] ([GEOGRAPHIC_D…" at bounding box center [290, 142] width 581 height 284
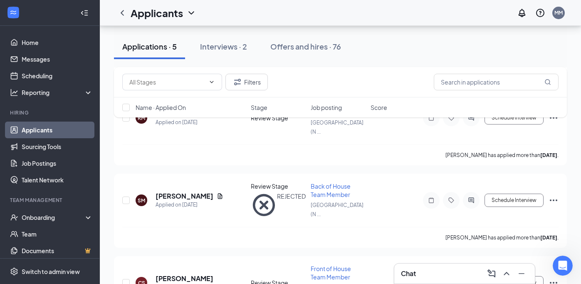
click at [293, 8] on div "Applicants MM" at bounding box center [340, 13] width 481 height 26
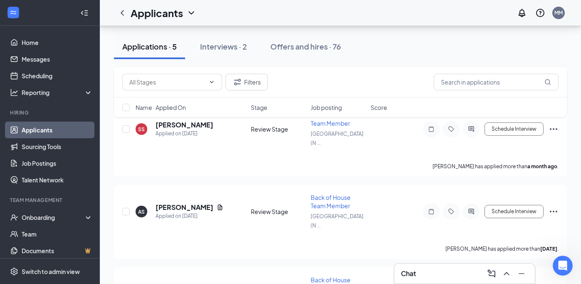
scroll to position [381, 0]
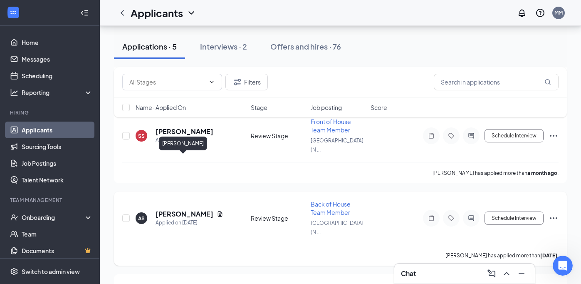
click at [182, 209] on h5 "[PERSON_NAME]" at bounding box center [185, 213] width 58 height 9
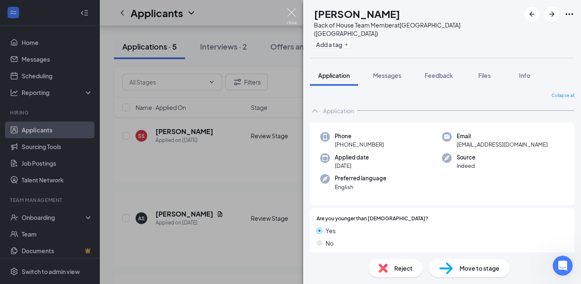
click at [294, 17] on img at bounding box center [292, 16] width 10 height 16
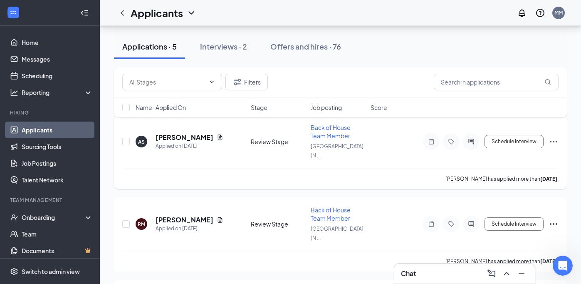
scroll to position [47, 0]
click at [188, 215] on h5 "[PERSON_NAME]" at bounding box center [185, 219] width 58 height 9
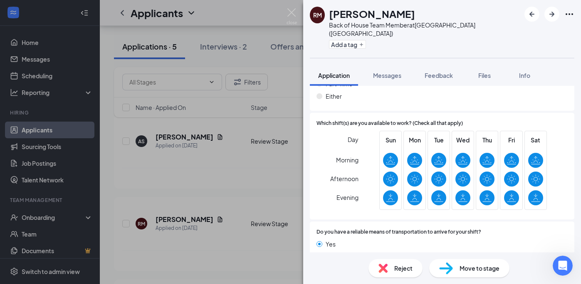
scroll to position [552, 0]
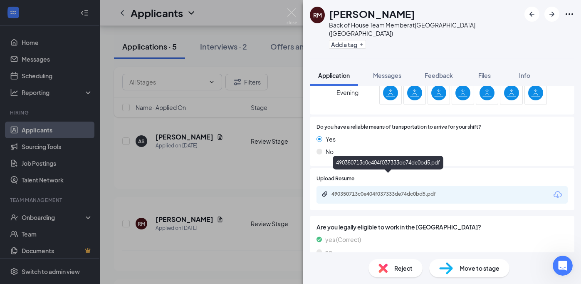
click at [376, 190] on div "490350713c0e404f037333de74dc0bd5.pdf" at bounding box center [389, 193] width 116 height 7
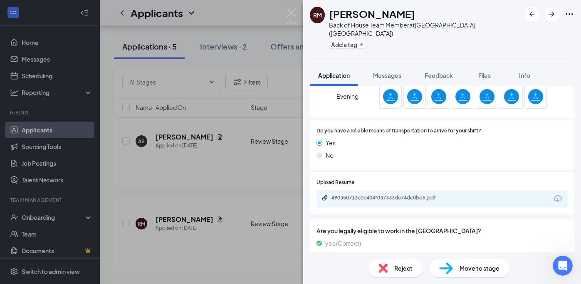
click at [398, 271] on span "Reject" at bounding box center [403, 267] width 18 height 9
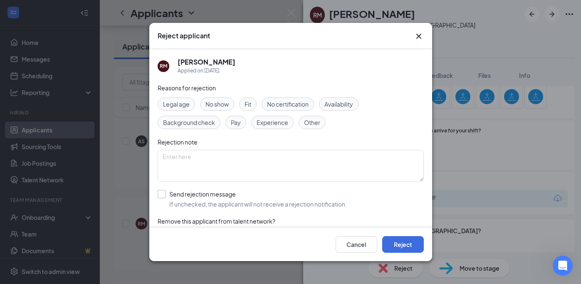
click at [163, 192] on input "Send rejection message If unchecked, the applicant will not receive a rejection…" at bounding box center [252, 199] width 189 height 18
checkbox input "true"
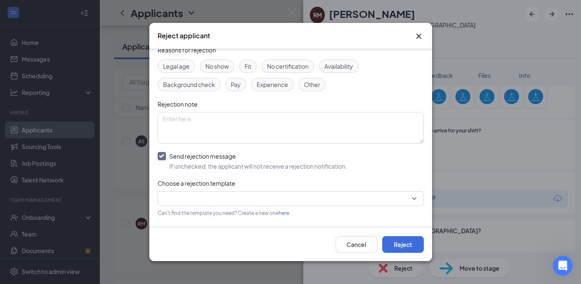
scroll to position [40, 0]
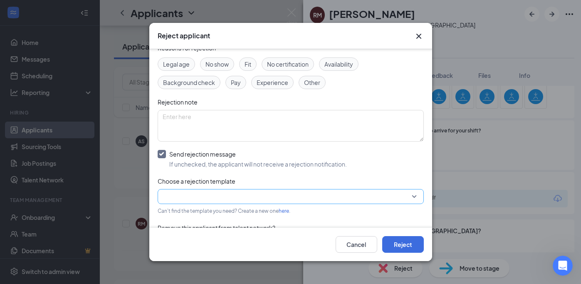
click at [202, 198] on input "search" at bounding box center [288, 196] width 250 height 14
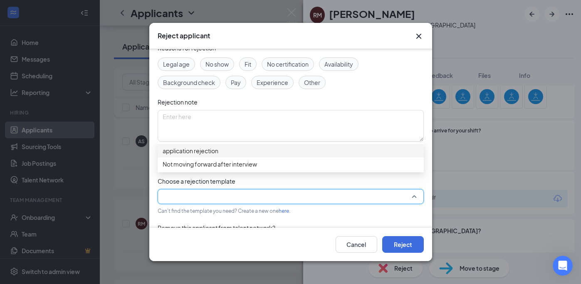
click at [193, 152] on span "application rejection" at bounding box center [191, 150] width 56 height 9
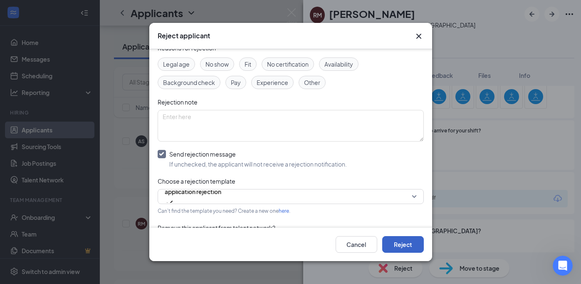
click at [413, 252] on button "Reject" at bounding box center [403, 244] width 42 height 17
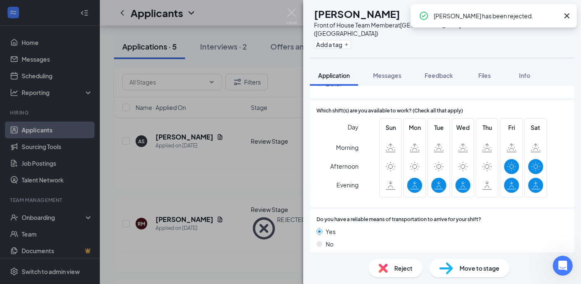
scroll to position [539, 0]
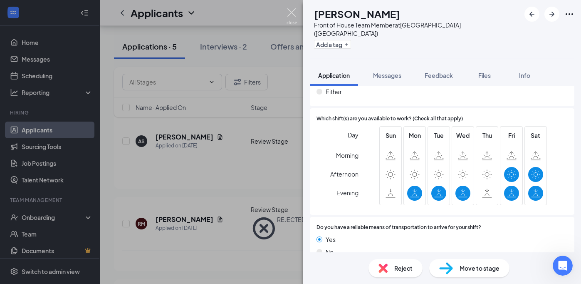
click at [288, 16] on img at bounding box center [292, 16] width 10 height 16
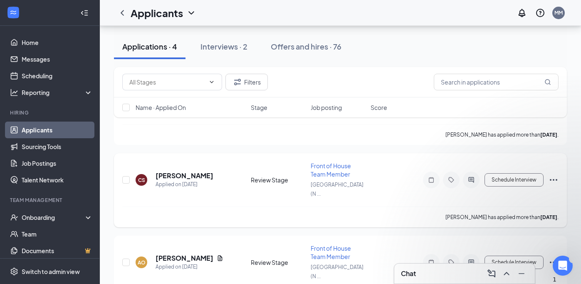
scroll to position [92, 0]
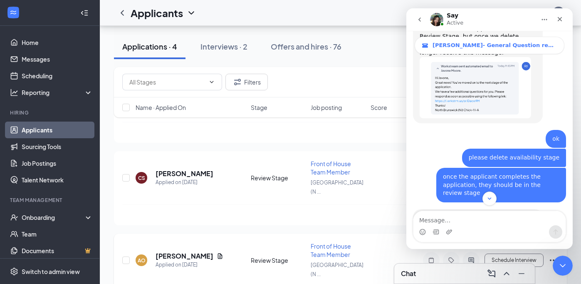
scroll to position [6579, 0]
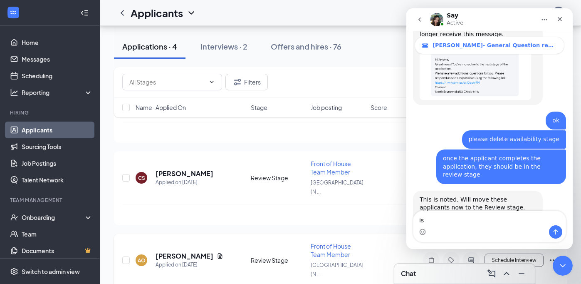
type textarea "i"
type textarea "good morning."
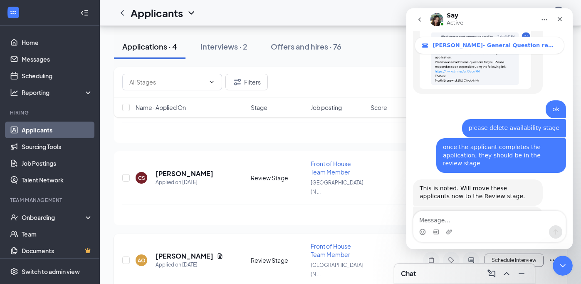
type textarea "m"
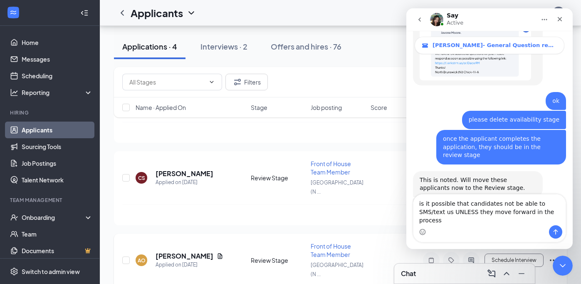
type textarea "is it possible that candidates not be able to SMS/text us UNLESS they move forw…"
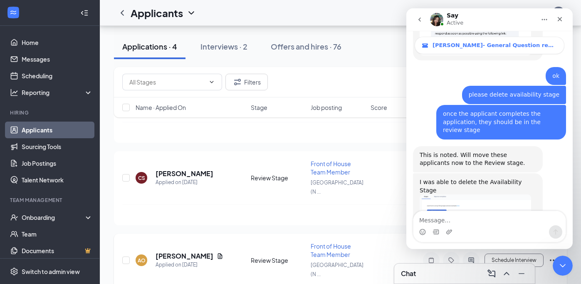
scroll to position [6625, 0]
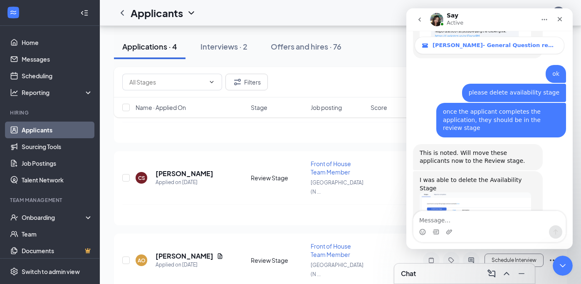
click at [417, 15] on button "go back" at bounding box center [420, 20] width 16 height 16
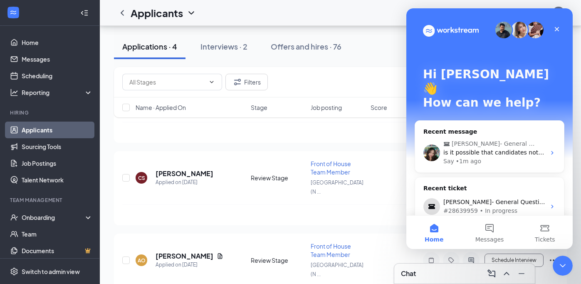
scroll to position [0, 0]
click at [554, 29] on icon "Close" at bounding box center [557, 29] width 7 height 7
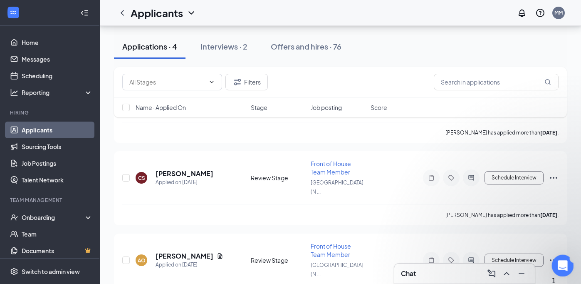
click at [569, 269] on div "Open Intercom Messenger" at bounding box center [561, 263] width 27 height 27
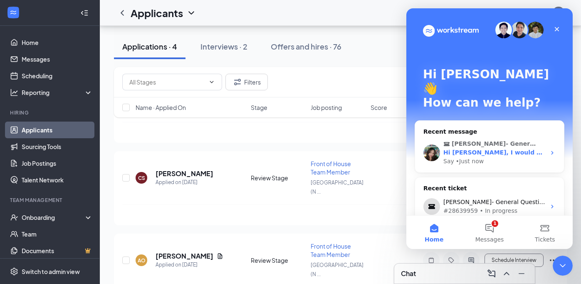
click at [506, 148] on div "Hi [PERSON_NAME], I would need to check the account. Was there an applicant who…" at bounding box center [494, 152] width 102 height 9
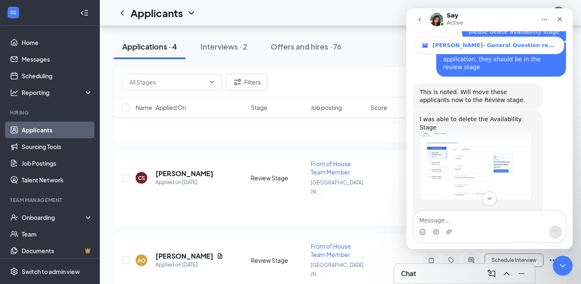
scroll to position [6688, 0]
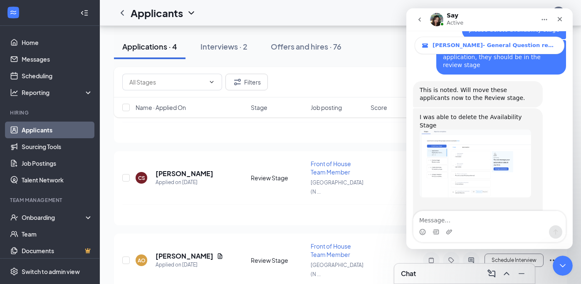
click at [468, 228] on div "Intercom messenger" at bounding box center [489, 231] width 152 height 13
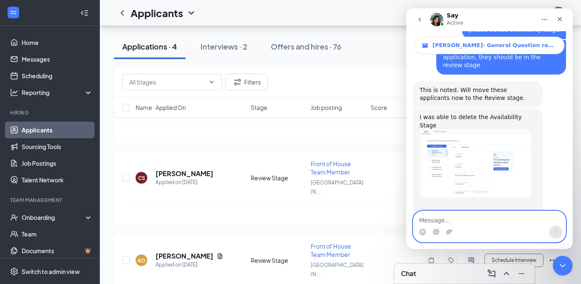
click at [465, 223] on textarea "Message…" at bounding box center [489, 218] width 152 height 14
type textarea "yes there were multiple"
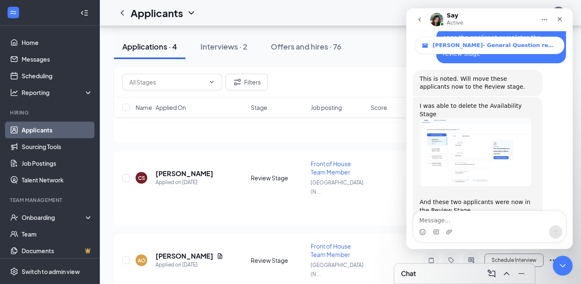
click at [359, 63] on div "Applications · 4 Interviews · 2 Offers and hires · 76" at bounding box center [340, 47] width 453 height 42
click at [420, 275] on div "Chat" at bounding box center [464, 273] width 127 height 13
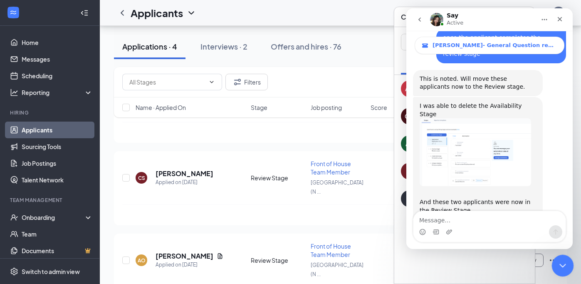
click at [559, 262] on icon "Close Intercom Messenger" at bounding box center [561, 264] width 10 height 10
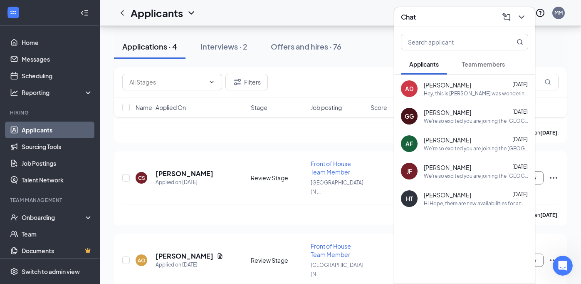
click at [489, 63] on span "Team members" at bounding box center [483, 63] width 43 height 7
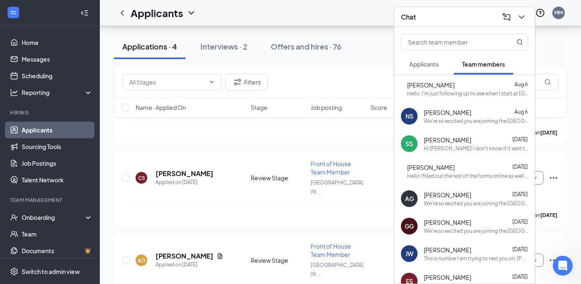
click at [437, 64] on span "Applicants" at bounding box center [424, 63] width 30 height 7
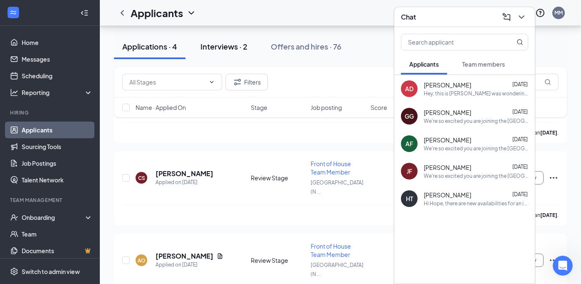
click at [223, 47] on div "Interviews · 2" at bounding box center [223, 46] width 47 height 10
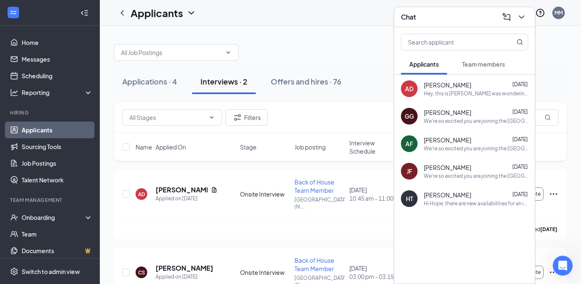
click at [479, 67] on span "Team members" at bounding box center [483, 63] width 43 height 7
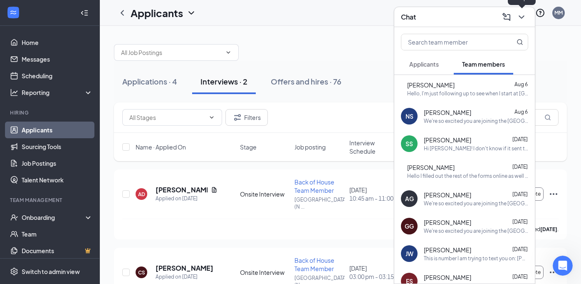
click at [523, 16] on icon "ChevronDown" at bounding box center [521, 16] width 5 height 3
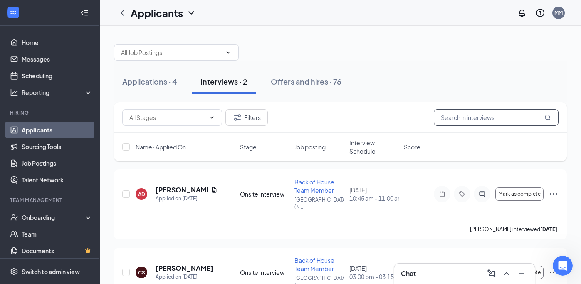
click at [471, 121] on input "text" at bounding box center [496, 117] width 125 height 17
click at [242, 122] on icon "Filter" at bounding box center [237, 117] width 10 height 10
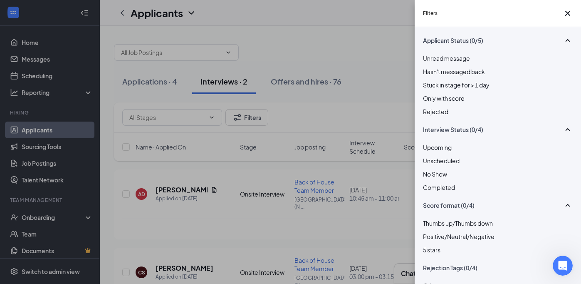
click at [428, 107] on div at bounding box center [498, 107] width 150 height 0
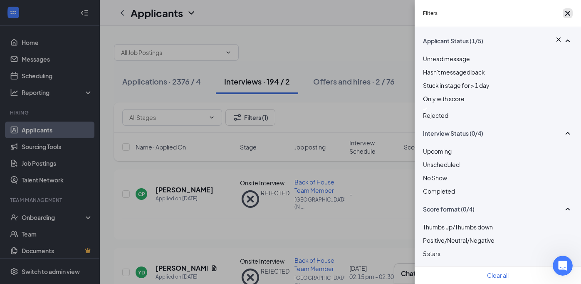
click at [565, 16] on icon "Cross" at bounding box center [567, 13] width 5 height 5
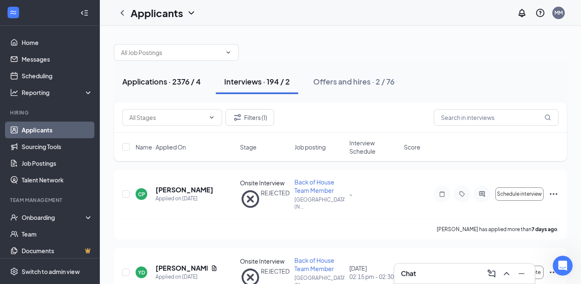
click at [179, 83] on div "Applications · 2376 / 4" at bounding box center [161, 81] width 79 height 10
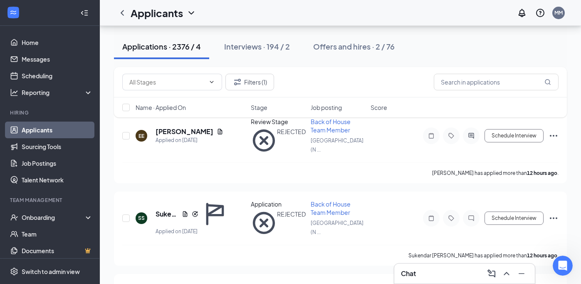
scroll to position [50, 0]
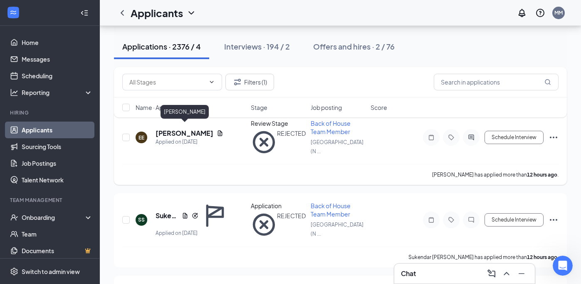
click at [176, 129] on h5 "[PERSON_NAME]" at bounding box center [185, 133] width 58 height 9
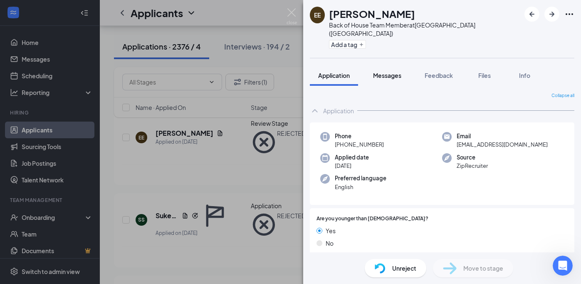
click at [393, 71] on button "Messages" at bounding box center [387, 75] width 45 height 21
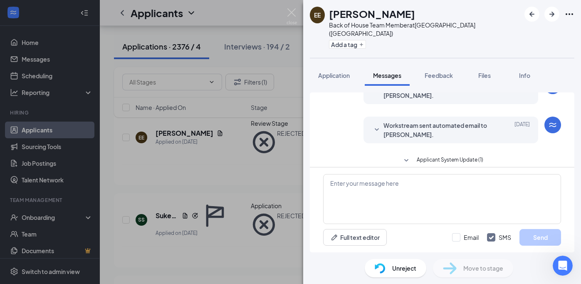
scroll to position [44, 0]
click at [297, 11] on div "EE [PERSON_NAME] Back of House Team Member at [GEOGRAPHIC_DATA] ([GEOGRAPHIC_DA…" at bounding box center [290, 142] width 581 height 284
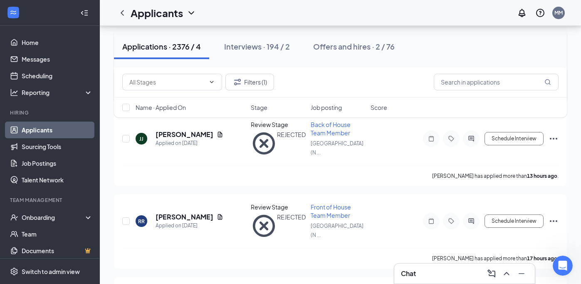
scroll to position [214, 0]
click at [190, 212] on h5 "[PERSON_NAME]" at bounding box center [185, 216] width 58 height 9
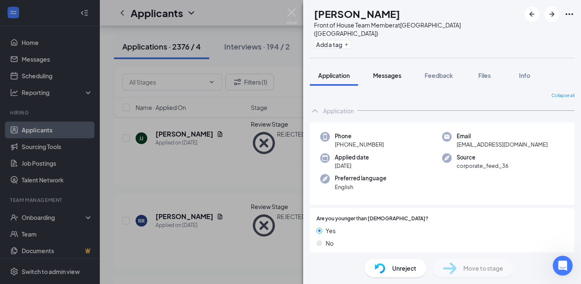
click at [382, 72] on span "Messages" at bounding box center [387, 75] width 28 height 7
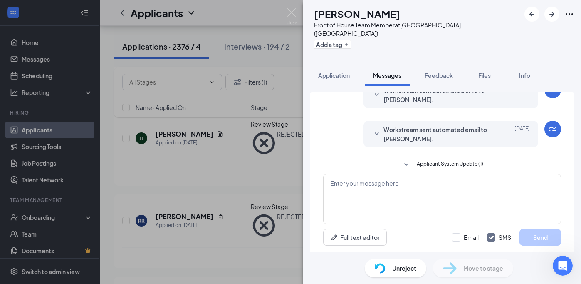
scroll to position [44, 0]
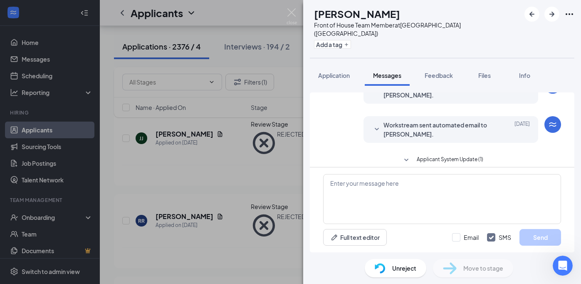
click at [406, 158] on icon "SmallChevronDown" at bounding box center [406, 159] width 4 height 2
click at [293, 12] on img at bounding box center [292, 16] width 10 height 16
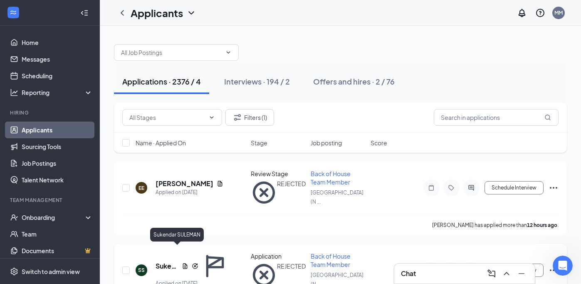
click at [170, 261] on h5 "Sukendar SULEMAN" at bounding box center [167, 265] width 23 height 9
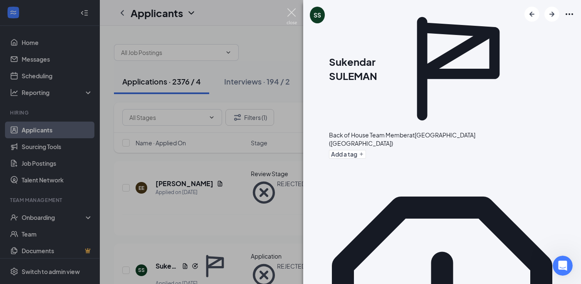
click at [292, 11] on img at bounding box center [292, 16] width 10 height 16
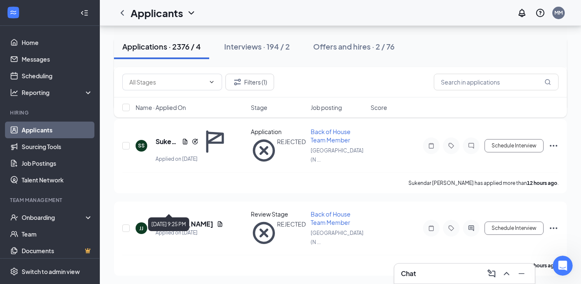
scroll to position [126, 0]
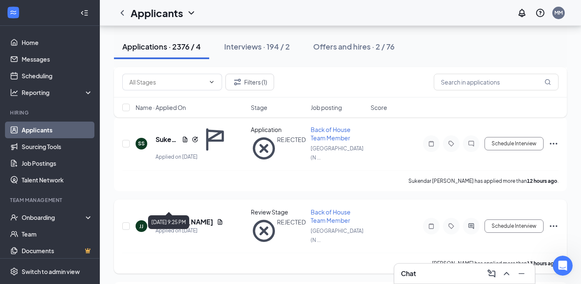
click at [178, 226] on div "Applied on [DATE]" at bounding box center [190, 230] width 68 height 8
click at [178, 217] on h5 "[PERSON_NAME]" at bounding box center [185, 221] width 58 height 9
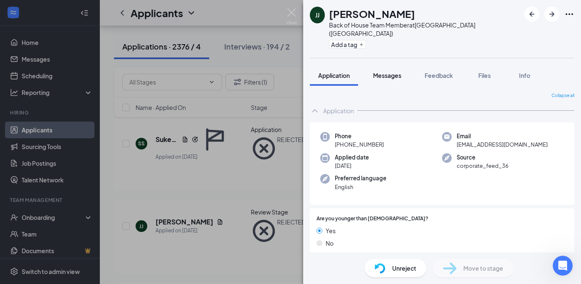
click at [395, 71] on div "Messages" at bounding box center [387, 75] width 28 height 8
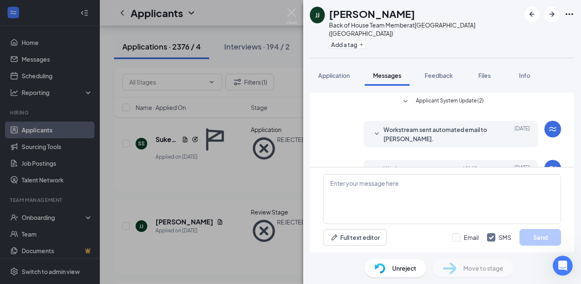
scroll to position [44, 0]
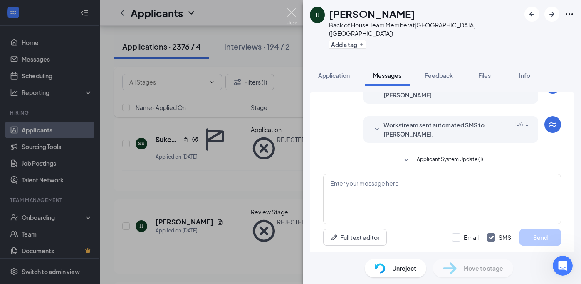
click at [290, 14] on img at bounding box center [292, 16] width 10 height 16
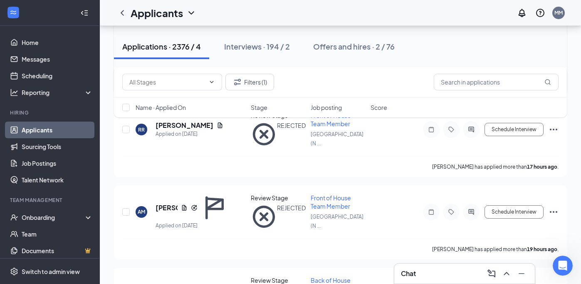
scroll to position [321, 0]
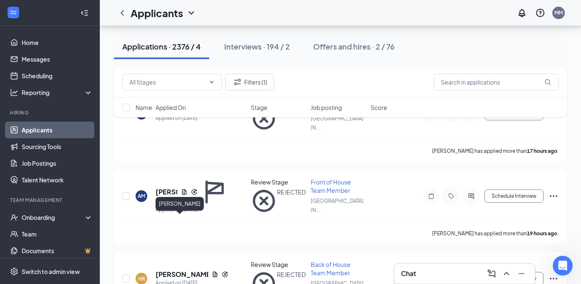
click at [178, 269] on h5 "[PERSON_NAME]" at bounding box center [182, 273] width 53 height 9
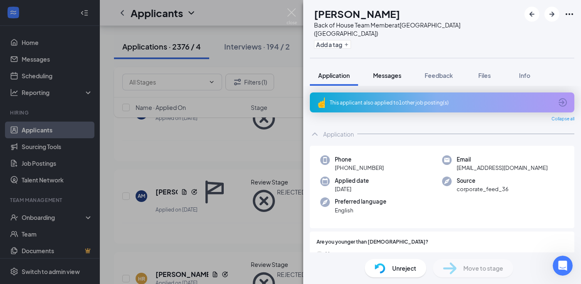
click at [395, 65] on button "Messages" at bounding box center [387, 75] width 45 height 21
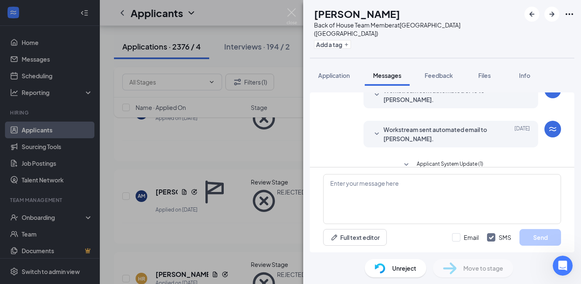
scroll to position [44, 0]
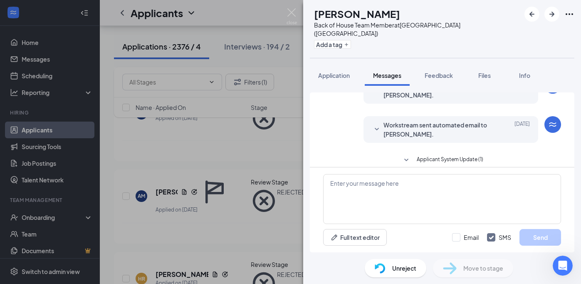
click at [286, 11] on div "HR [PERSON_NAME] Back of House Team Member at [GEOGRAPHIC_DATA] ([GEOGRAPHIC_DA…" at bounding box center [290, 142] width 581 height 284
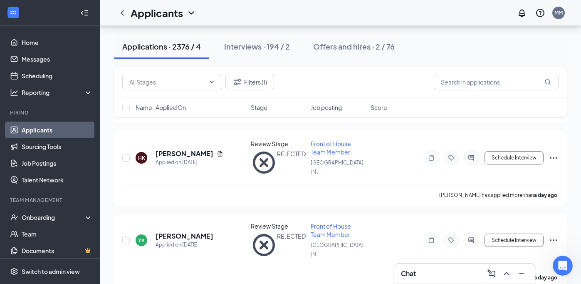
scroll to position [778, 0]
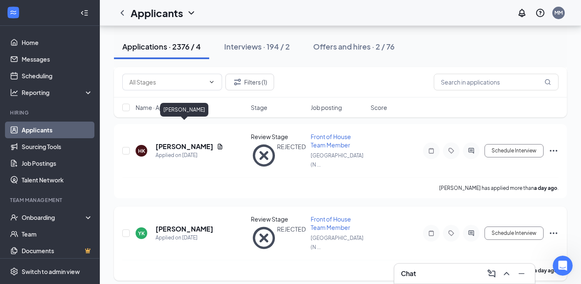
click at [201, 224] on h5 "[PERSON_NAME]" at bounding box center [185, 228] width 58 height 9
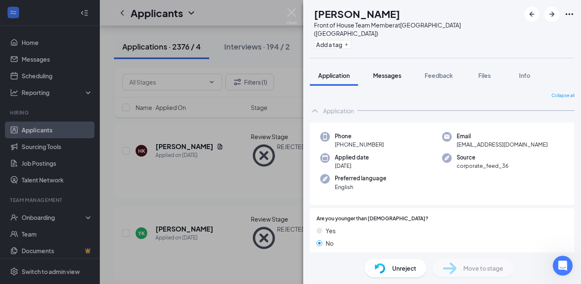
click at [401, 72] on span "Messages" at bounding box center [387, 75] width 28 height 7
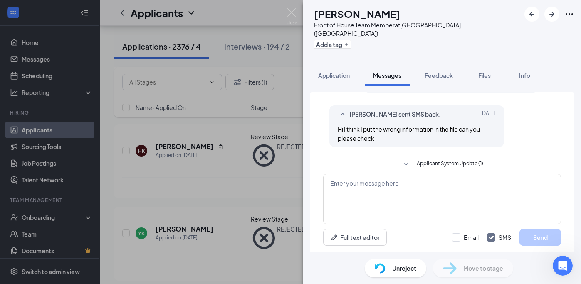
scroll to position [98, 0]
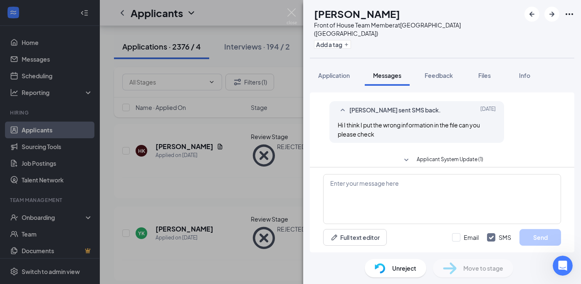
drag, startPoint x: 418, startPoint y: 15, endPoint x: 332, endPoint y: 19, distance: 85.8
click at [332, 19] on div "[PERSON_NAME]" at bounding box center [417, 14] width 206 height 14
copy h1 "[PERSON_NAME]"
click at [562, 262] on icon "Open Intercom Messenger" at bounding box center [562, 264] width 14 height 14
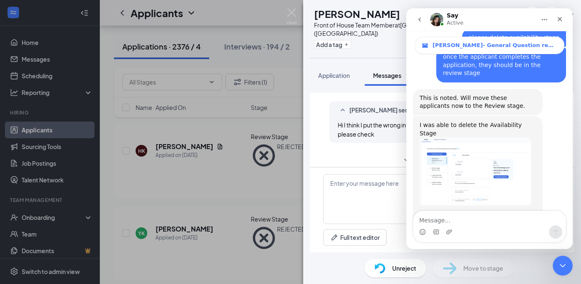
scroll to position [6699, 0]
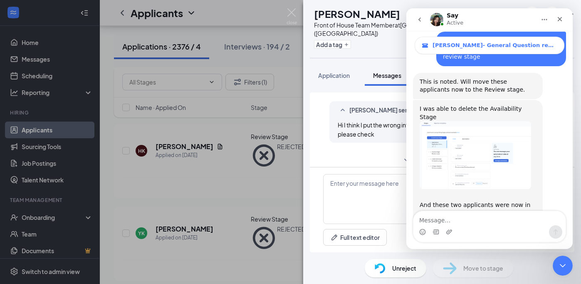
click at [440, 220] on textarea "Message…" at bounding box center [489, 218] width 152 height 14
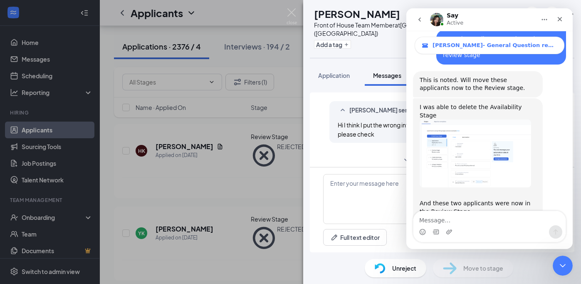
type textarea "[PERSON_NAME]"
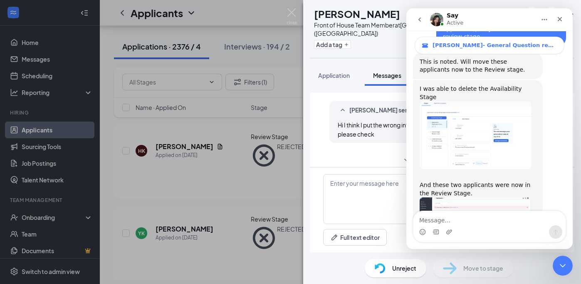
scroll to position [6718, 0]
type textarea "is one applicant"
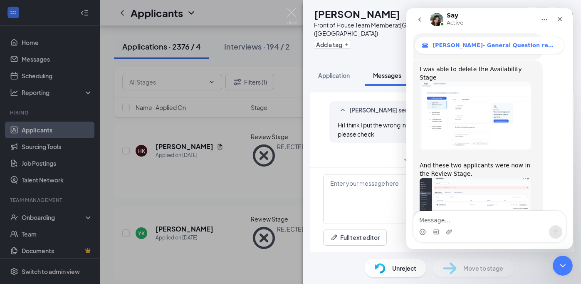
click at [419, 20] on icon "go back" at bounding box center [419, 19] width 2 height 4
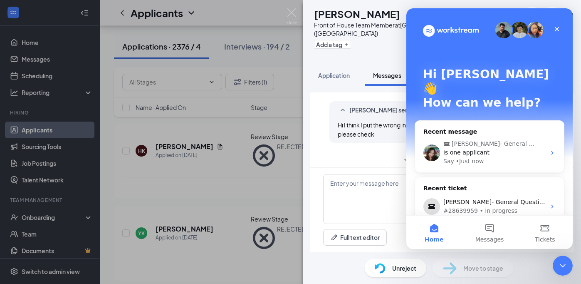
scroll to position [0, 0]
click at [559, 30] on icon "Close" at bounding box center [557, 29] width 7 height 7
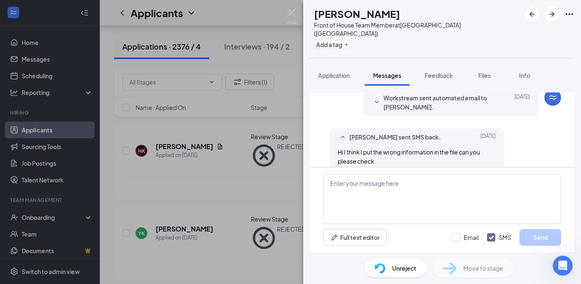
scroll to position [75, 0]
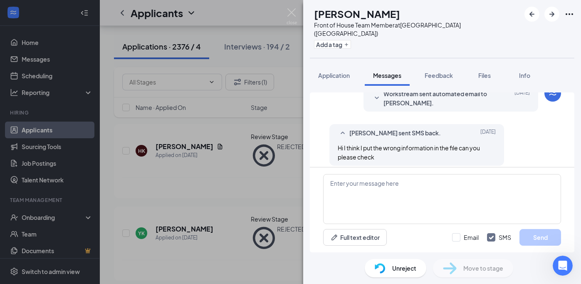
click at [506, 37] on div "YK [PERSON_NAME] Khimchanka Front of House Team Member at [GEOGRAPHIC_DATA] ([G…" at bounding box center [442, 29] width 278 height 58
click at [291, 18] on img at bounding box center [292, 16] width 10 height 16
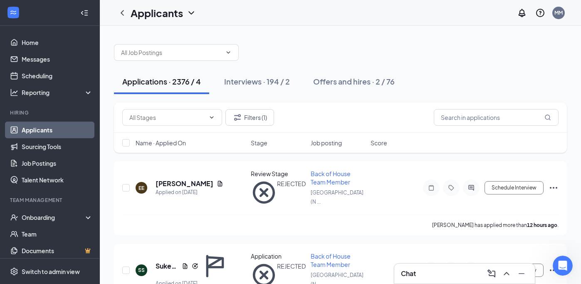
click at [143, 79] on div "Applications · 2376 / 4" at bounding box center [161, 81] width 79 height 10
click at [263, 117] on button "Filters (1)" at bounding box center [249, 117] width 49 height 17
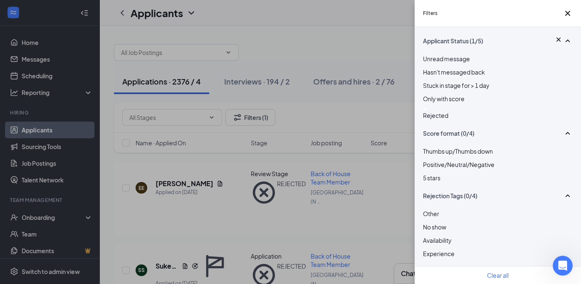
click at [427, 111] on img at bounding box center [425, 108] width 4 height 3
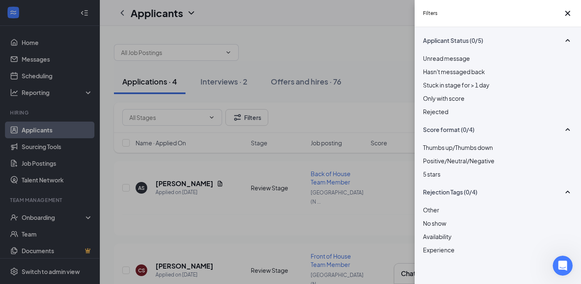
click at [363, 119] on div "Filters Applicant Status (0/5) Unread message Hasn't messaged back Stuck in sta…" at bounding box center [290, 142] width 581 height 284
click at [293, 76] on div "Filters Applicant Status (0/5) Unread message Hasn't messaged back Stuck in sta…" at bounding box center [290, 142] width 581 height 284
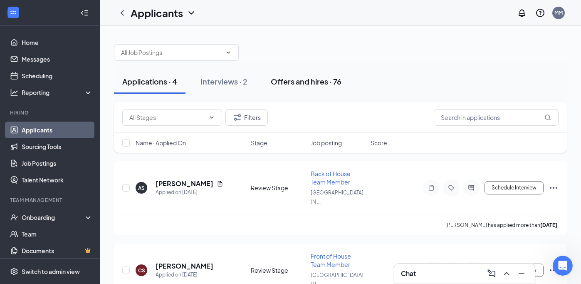
click at [292, 86] on div "Offers and hires · 76" at bounding box center [306, 81] width 71 height 10
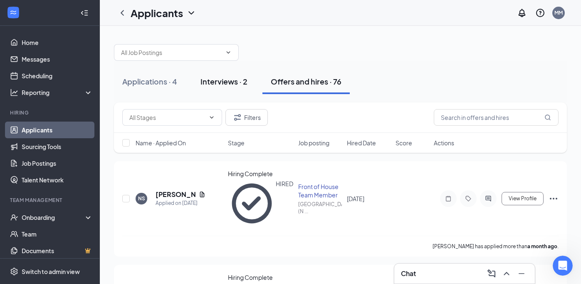
click at [226, 79] on div "Interviews · 2" at bounding box center [223, 81] width 47 height 10
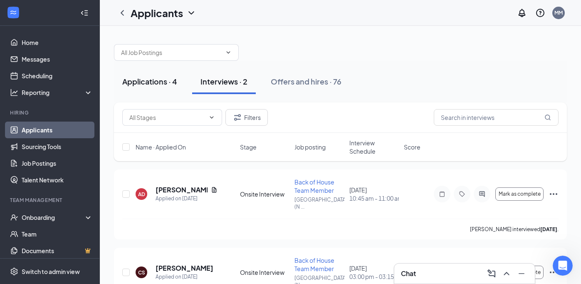
click at [163, 86] on button "Applications · 4" at bounding box center [150, 81] width 72 height 25
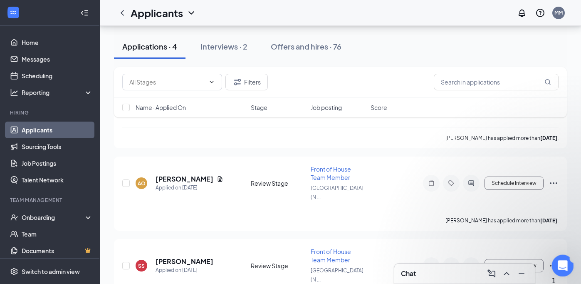
click at [566, 265] on icon "Open Intercom Messenger" at bounding box center [562, 264] width 14 height 14
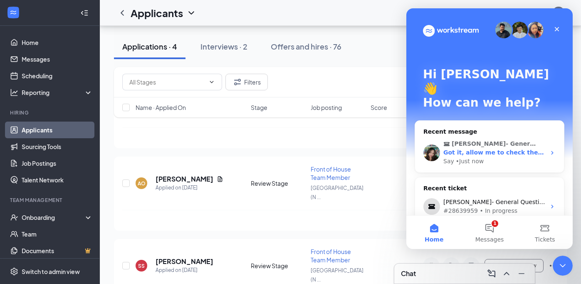
click at [499, 157] on div "Say • Just now" at bounding box center [494, 161] width 102 height 9
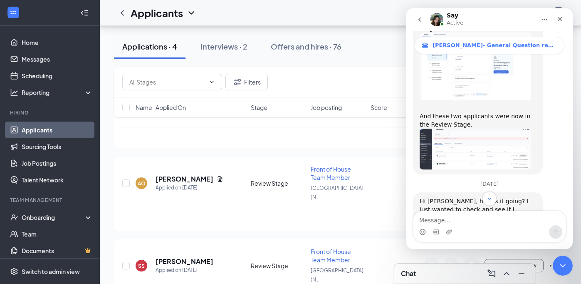
scroll to position [6792, 0]
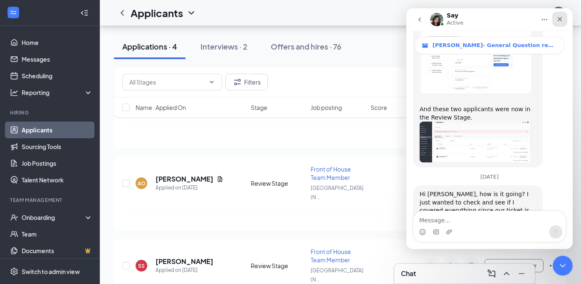
click at [558, 20] on icon "Close" at bounding box center [560, 19] width 5 height 5
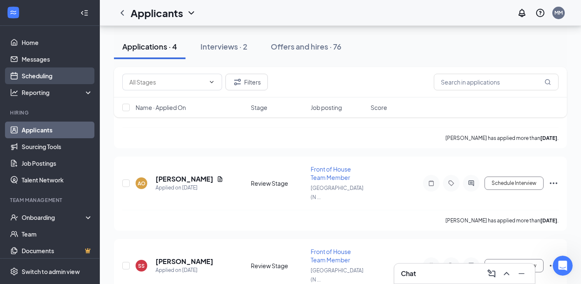
click at [39, 80] on link "Scheduling" at bounding box center [57, 75] width 71 height 17
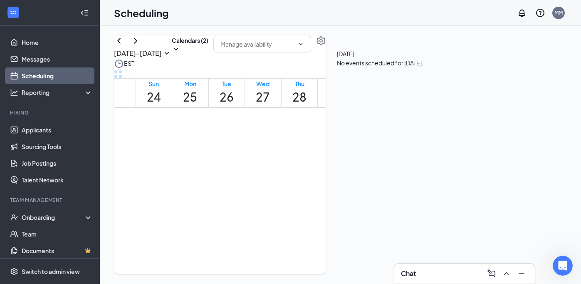
scroll to position [474, 0]
click at [141, 46] on icon "ChevronRight" at bounding box center [136, 41] width 10 height 10
drag, startPoint x: 202, startPoint y: 126, endPoint x: 199, endPoint y: 219, distance: 93.2
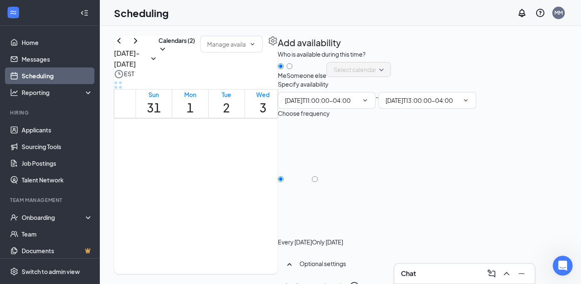
type input "11:00 AM"
type input "01:00 PM"
click at [318, 182] on input "Only [DATE]" at bounding box center [315, 179] width 6 height 6
radio input "true"
radio input "false"
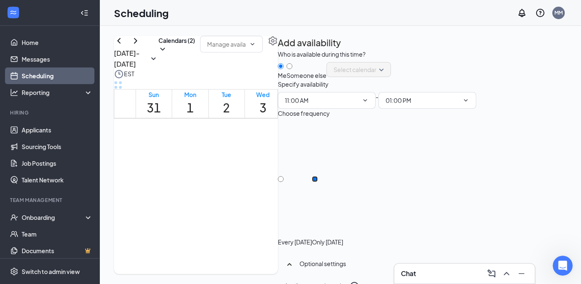
scroll to position [667, 0]
click at [124, 46] on icon "ChevronLeft" at bounding box center [119, 41] width 10 height 10
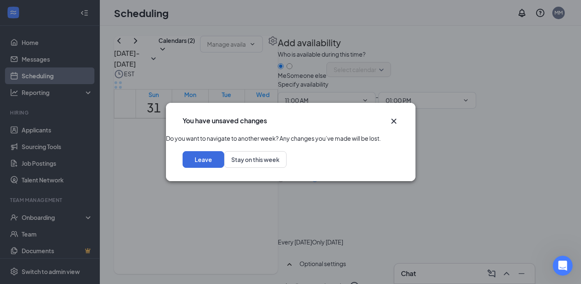
click at [391, 116] on icon "Cross" at bounding box center [394, 121] width 10 height 10
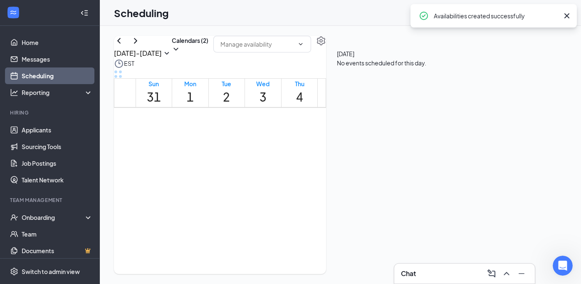
scroll to position [480, 0]
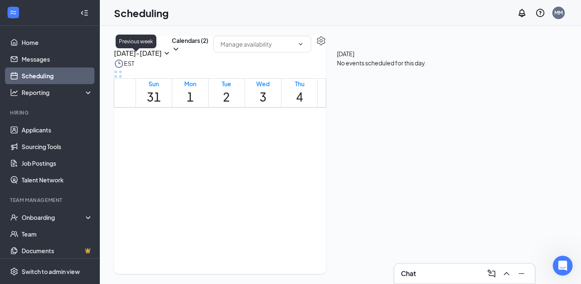
click at [124, 46] on icon "ChevronLeft" at bounding box center [119, 41] width 10 height 10
drag, startPoint x: 346, startPoint y: 180, endPoint x: 344, endPoint y: 227, distance: 46.2
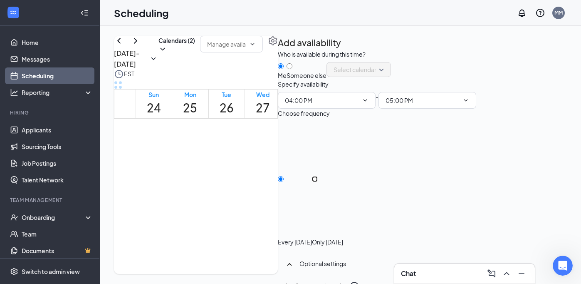
click at [318, 182] on input "Only [DATE]" at bounding box center [315, 179] width 6 height 6
radio input "true"
radio input "false"
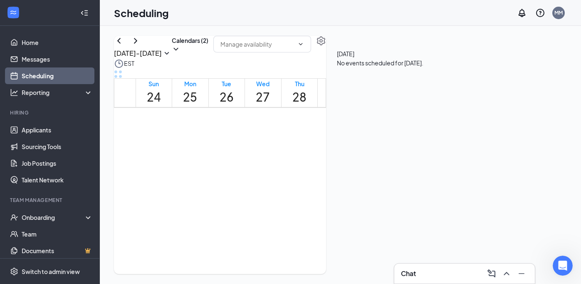
scroll to position [591, 0]
click at [342, 23] on td at bounding box center [263, 19] width 255 height 10
click at [37, 45] on link "Home" at bounding box center [57, 42] width 71 height 17
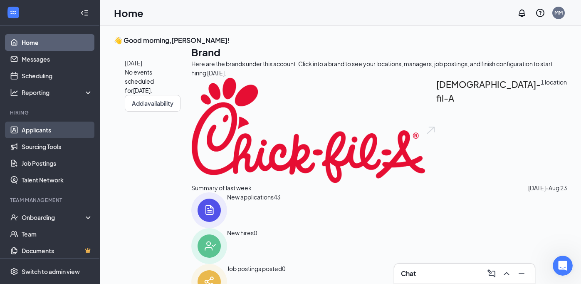
click at [40, 130] on link "Applicants" at bounding box center [57, 129] width 71 height 17
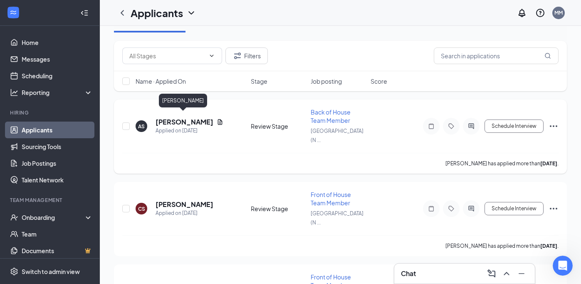
scroll to position [169, 0]
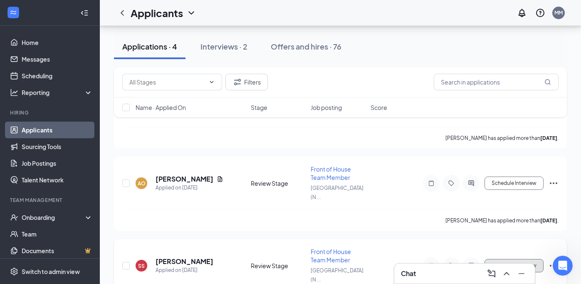
click at [496, 259] on button "Schedule Interview" at bounding box center [513, 265] width 59 height 13
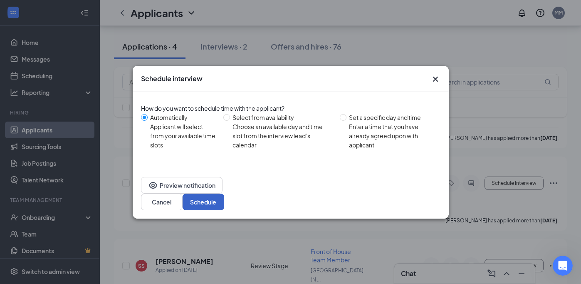
click at [224, 198] on button "Schedule" at bounding box center [204, 201] width 42 height 17
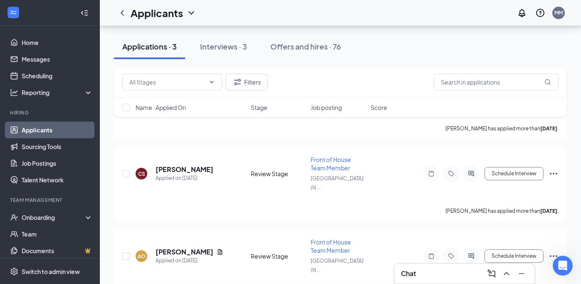
scroll to position [6824, 0]
